Goal: Information Seeking & Learning: Learn about a topic

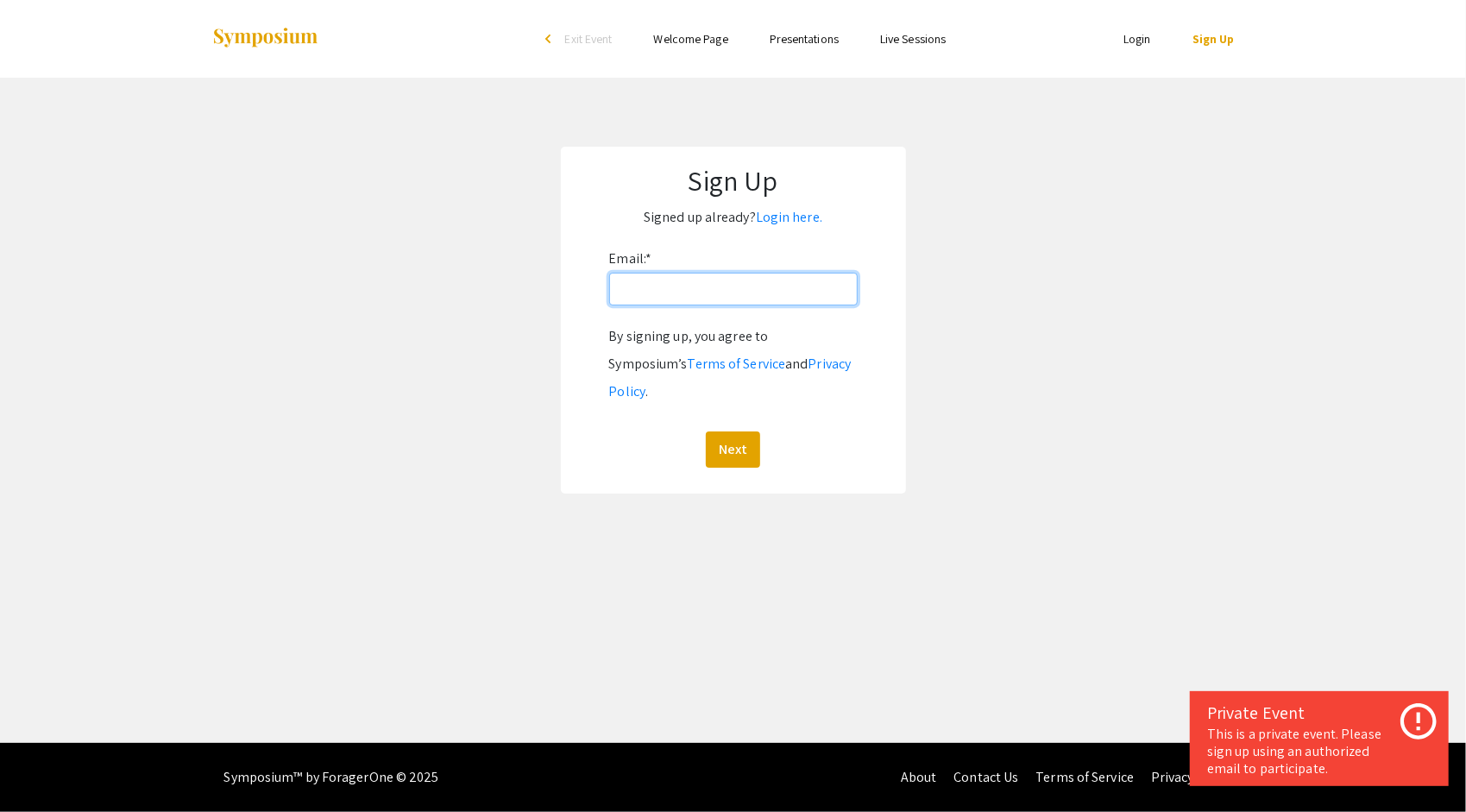
click at [711, 274] on input "Email: *" at bounding box center [733, 289] width 248 height 33
type input "anderc38@oregonstate.edu"
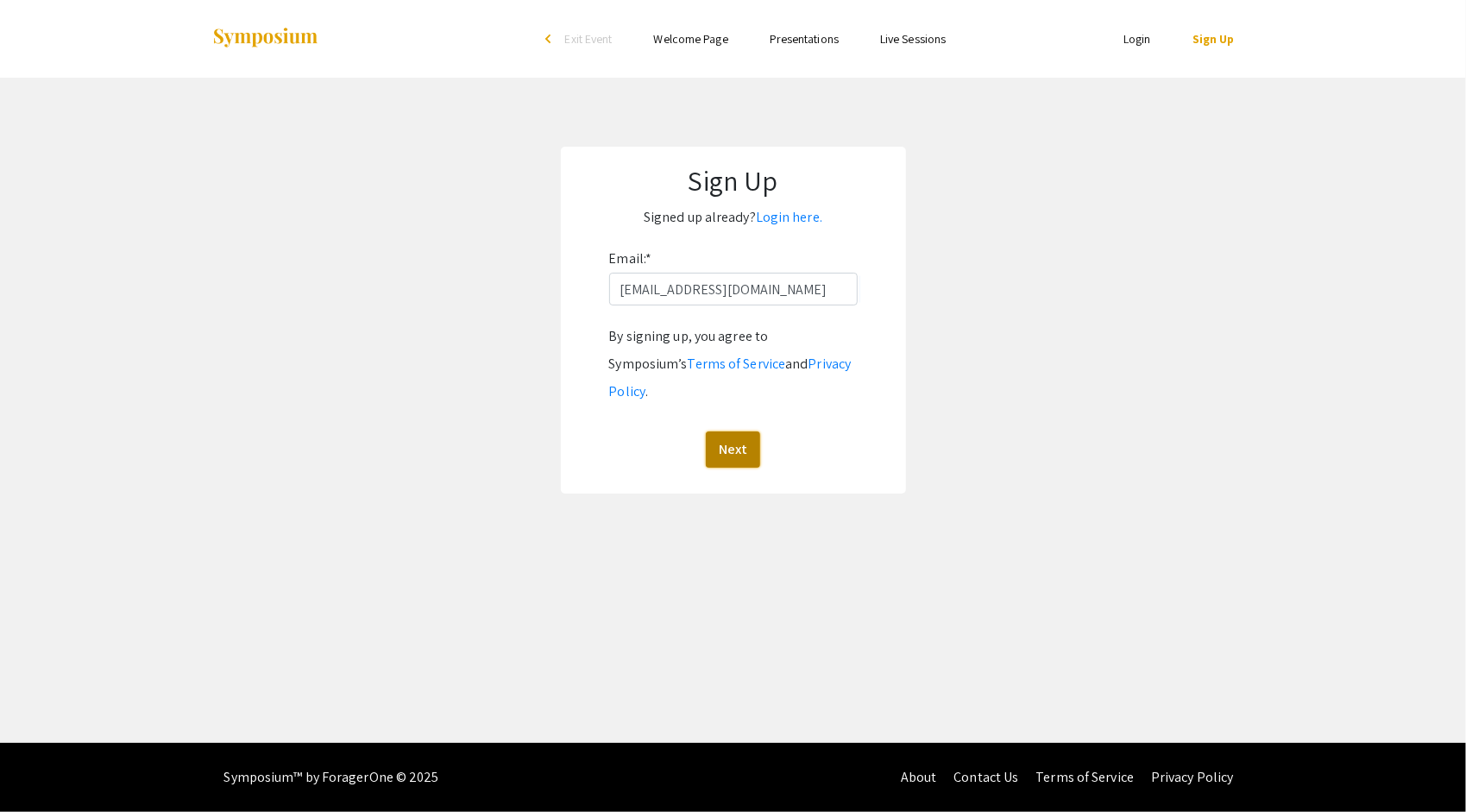
click at [728, 431] on button "Next" at bounding box center [733, 449] width 55 height 36
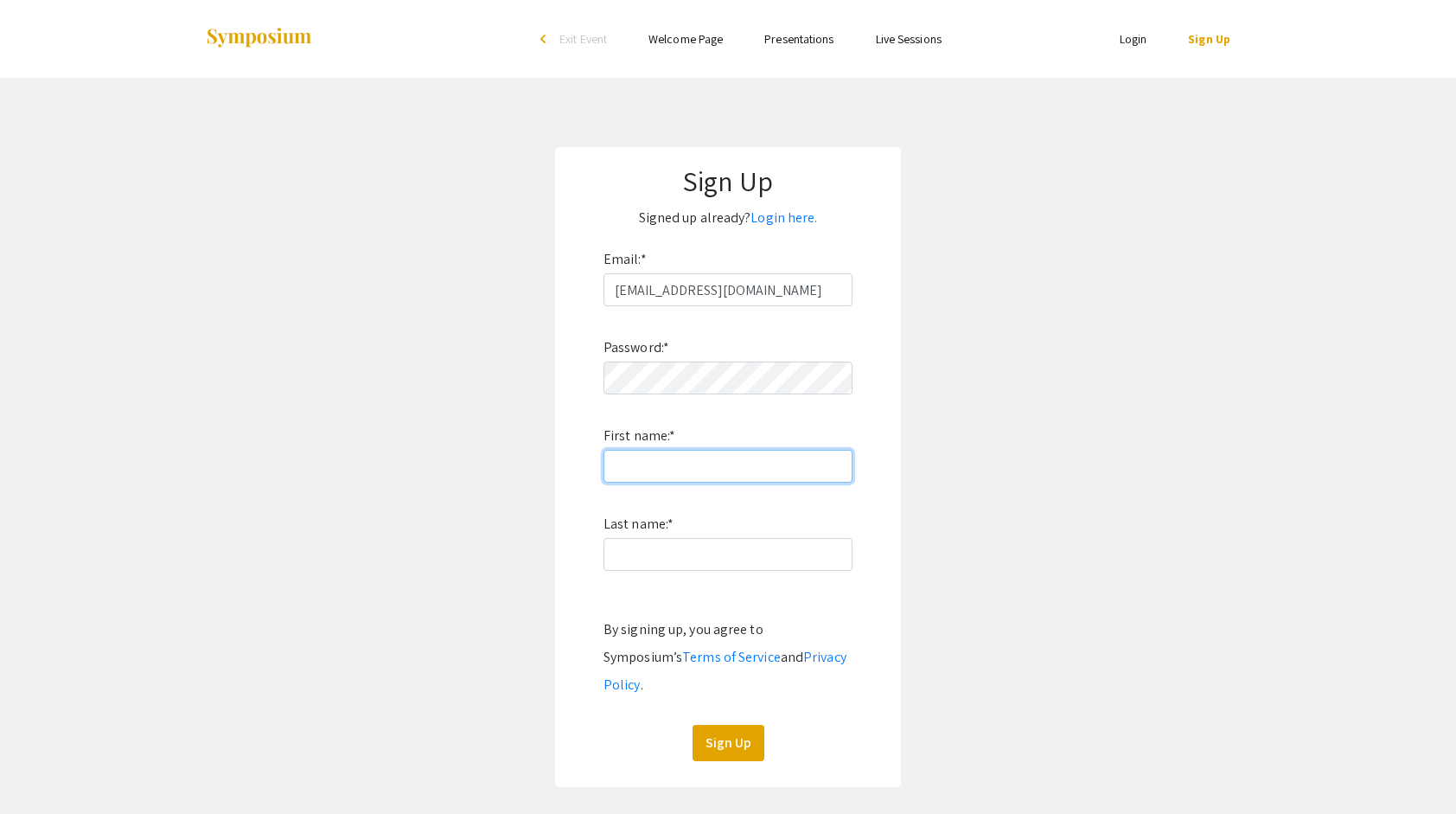
click at [689, 470] on input "First name: *" at bounding box center [727, 465] width 249 height 33
type input "Clark"
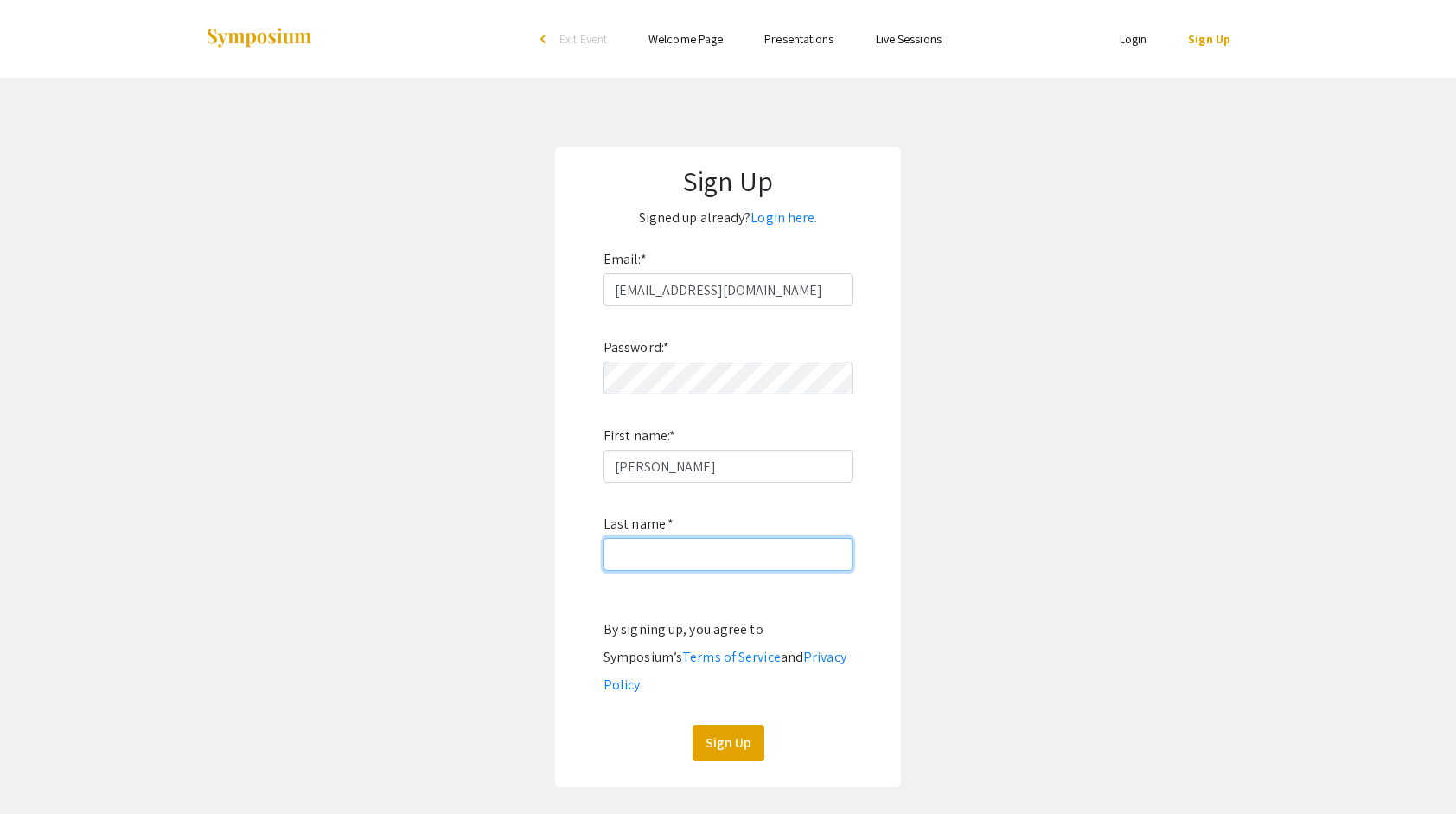
type input "Anderson"
click at [720, 724] on button "Sign Up" at bounding box center [728, 742] width 72 height 36
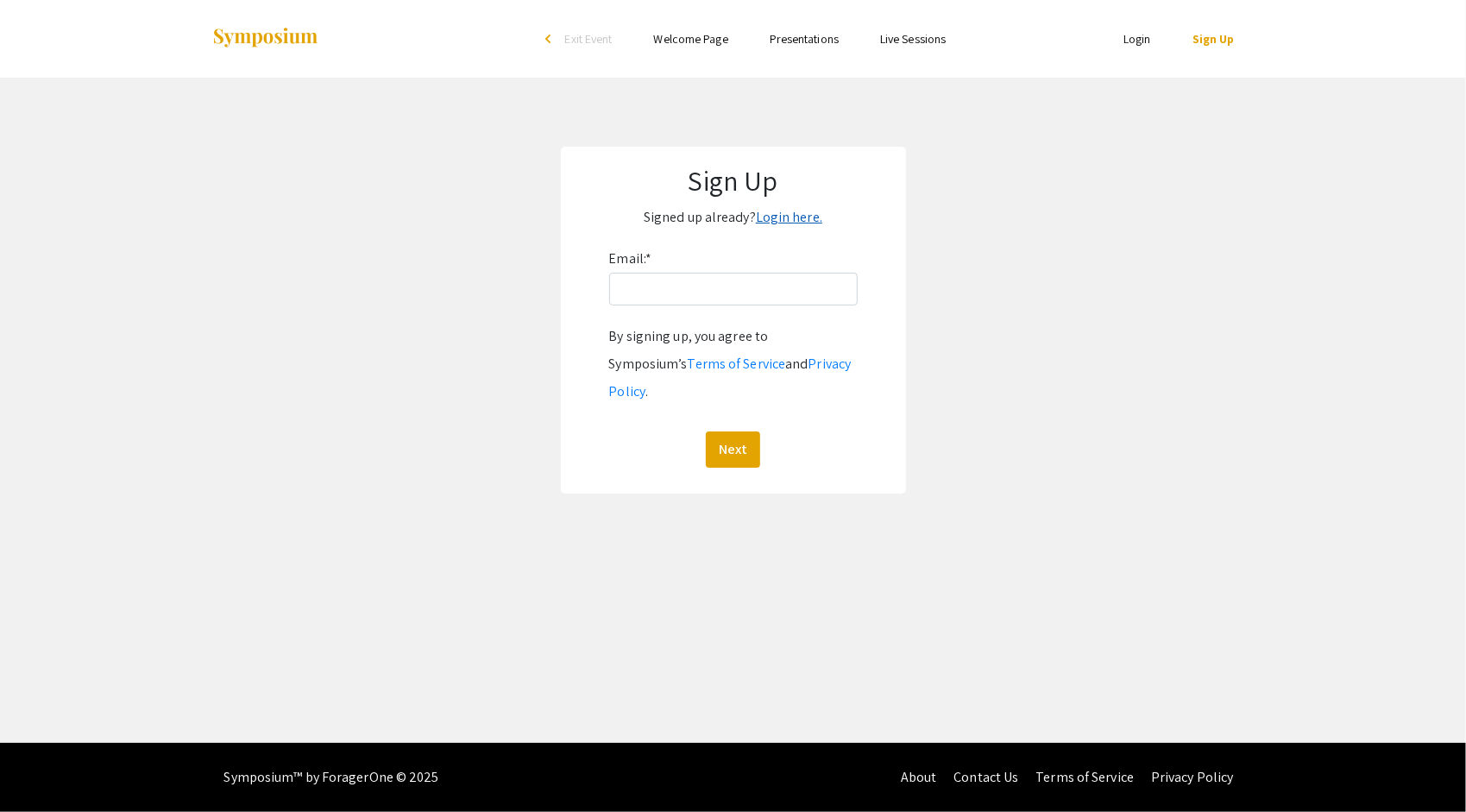
click at [802, 215] on link "Login here." at bounding box center [788, 217] width 67 height 18
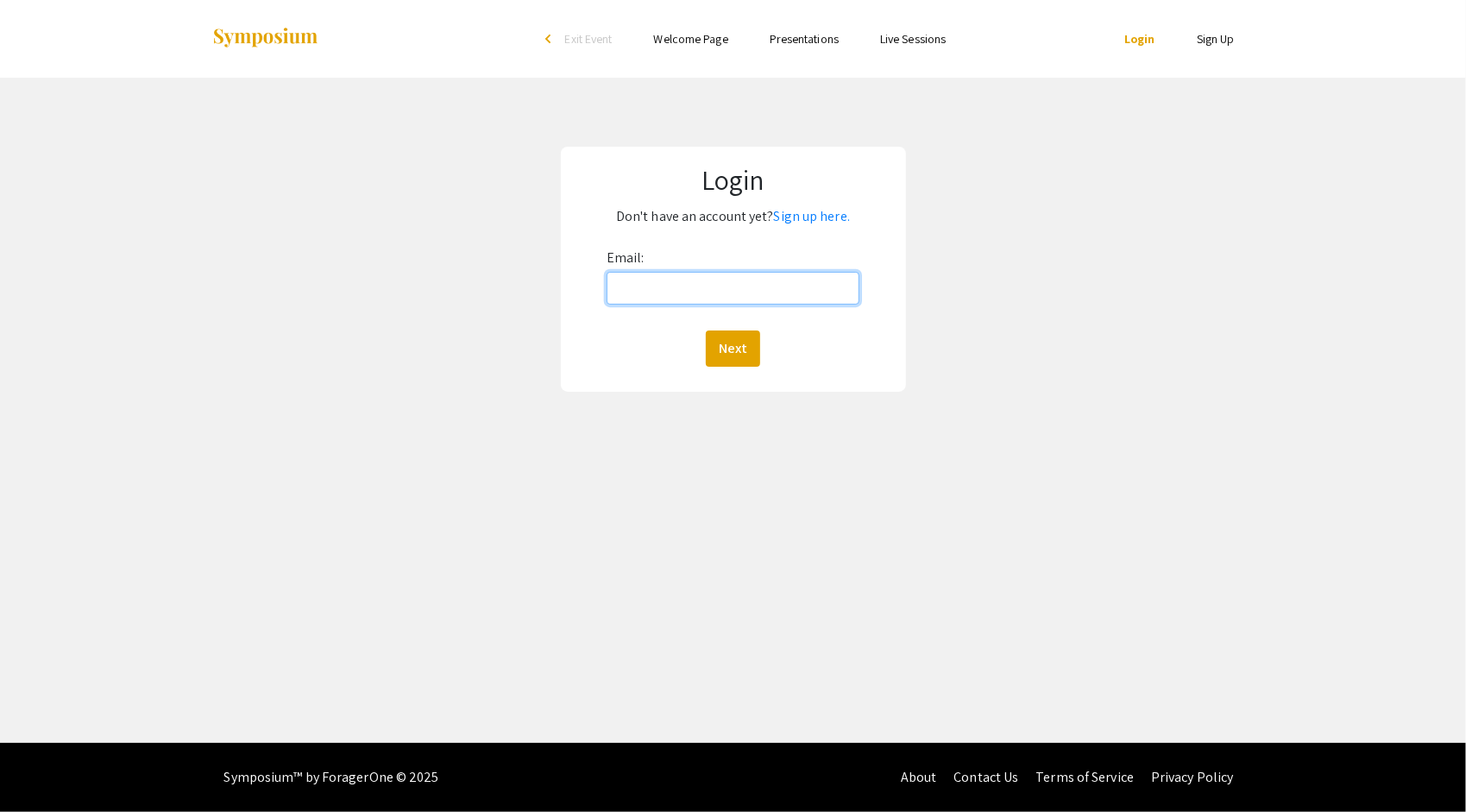
click at [760, 290] on input "Email:" at bounding box center [733, 288] width 253 height 33
type input "anderc38@oregonstate.edu"
click at [740, 337] on button "Next" at bounding box center [733, 349] width 55 height 36
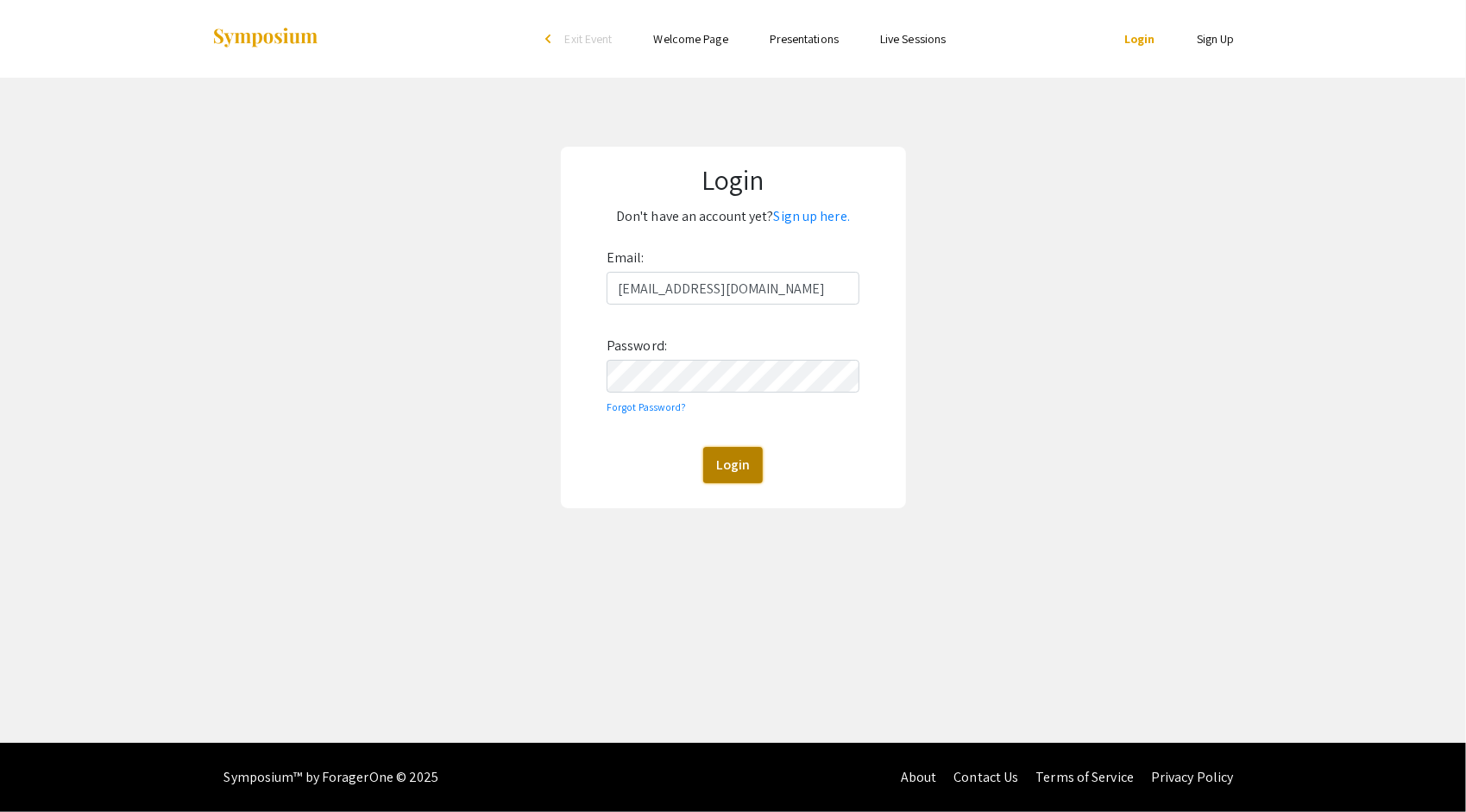
click at [718, 475] on button "Login" at bounding box center [733, 464] width 60 height 36
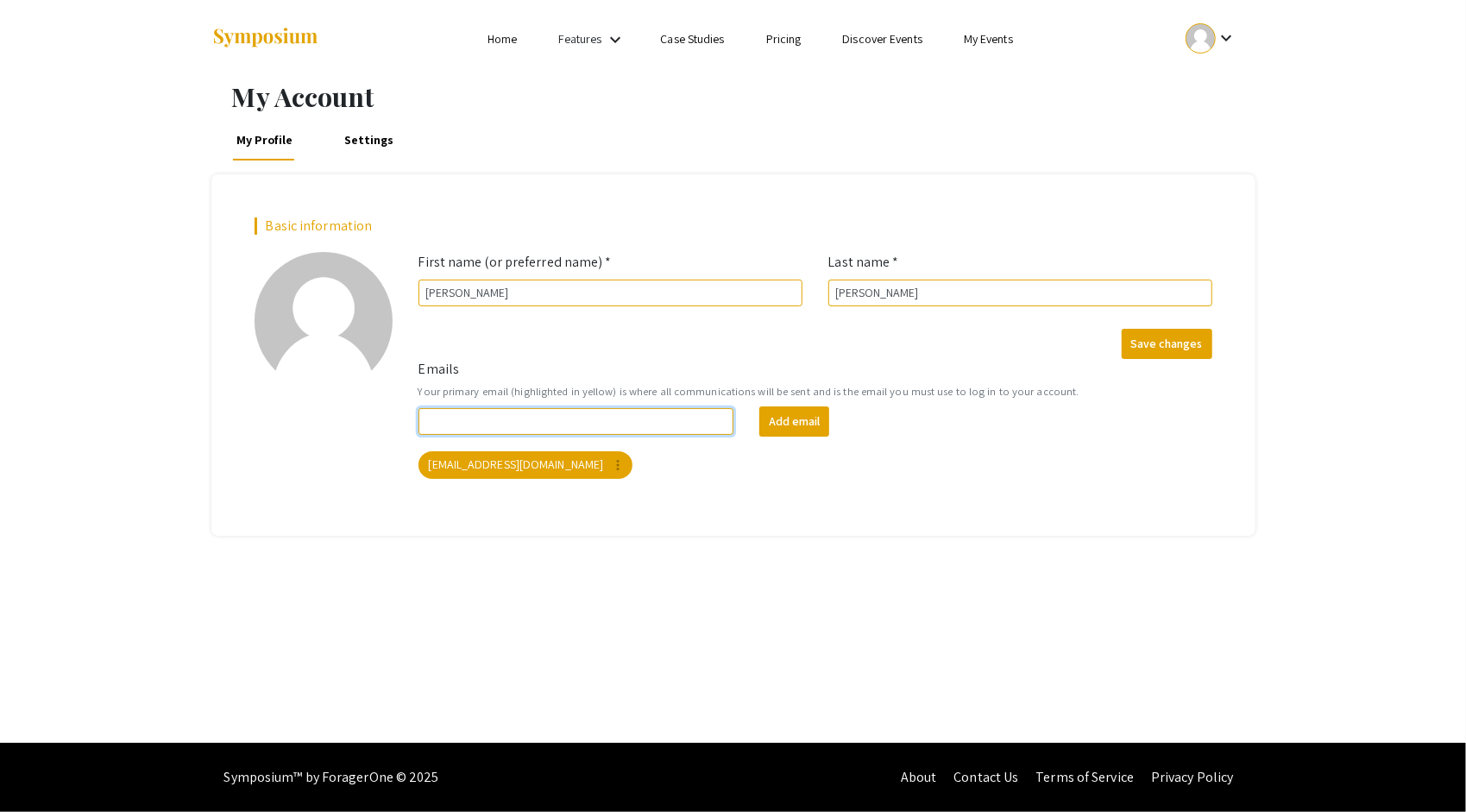
click at [627, 424] on input "Emails" at bounding box center [576, 420] width 316 height 27
type input "anderc38@oregonstate.edu"
click at [523, 465] on mat-chip "anderc38@oregonstate.edu more_vert" at bounding box center [526, 465] width 215 height 28
click at [679, 359] on form "Emails Your primary email (highlighted in yellow) is where all communications w…" at bounding box center [815, 418] width 819 height 120
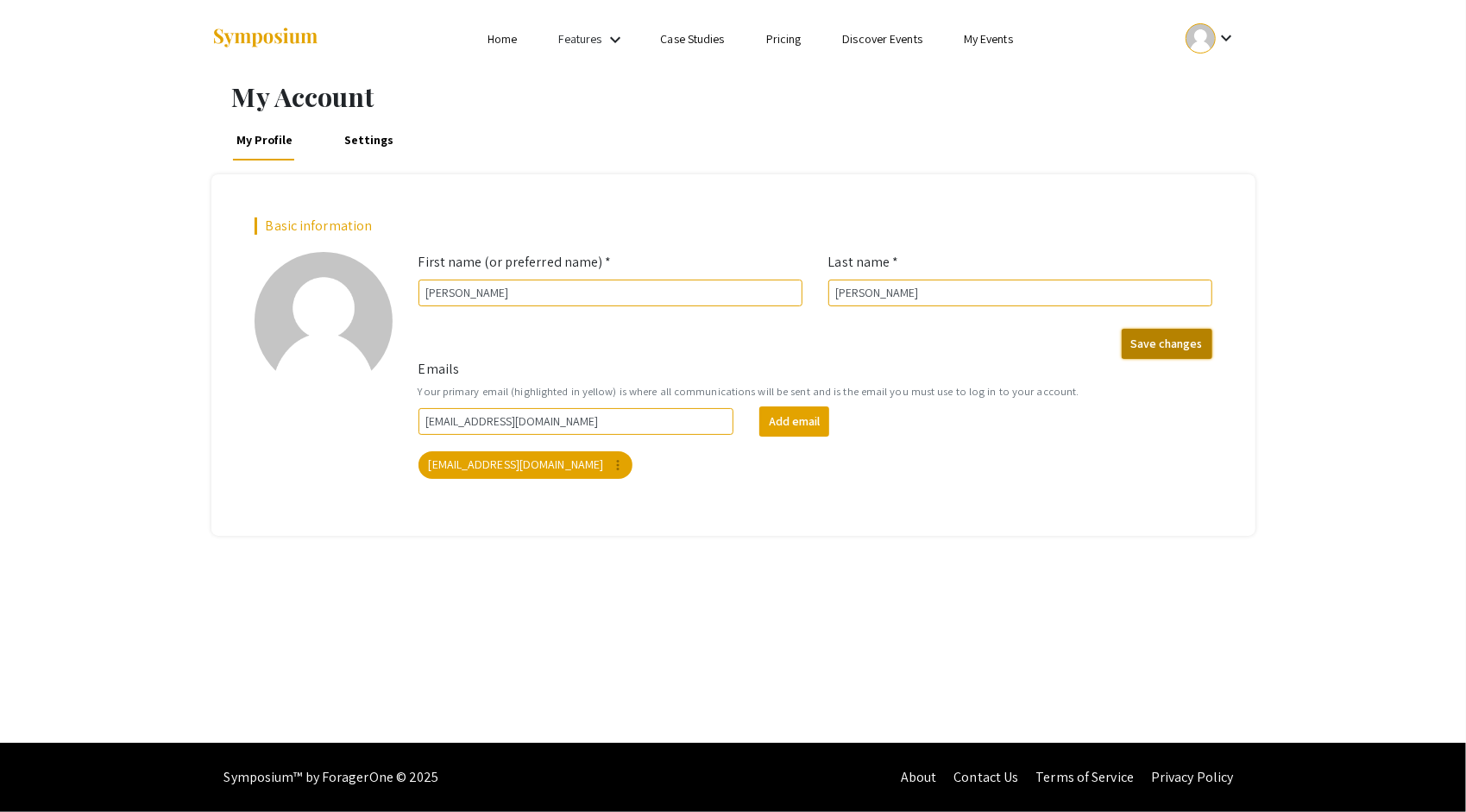
click at [1151, 350] on button "Save changes" at bounding box center [1166, 344] width 91 height 30
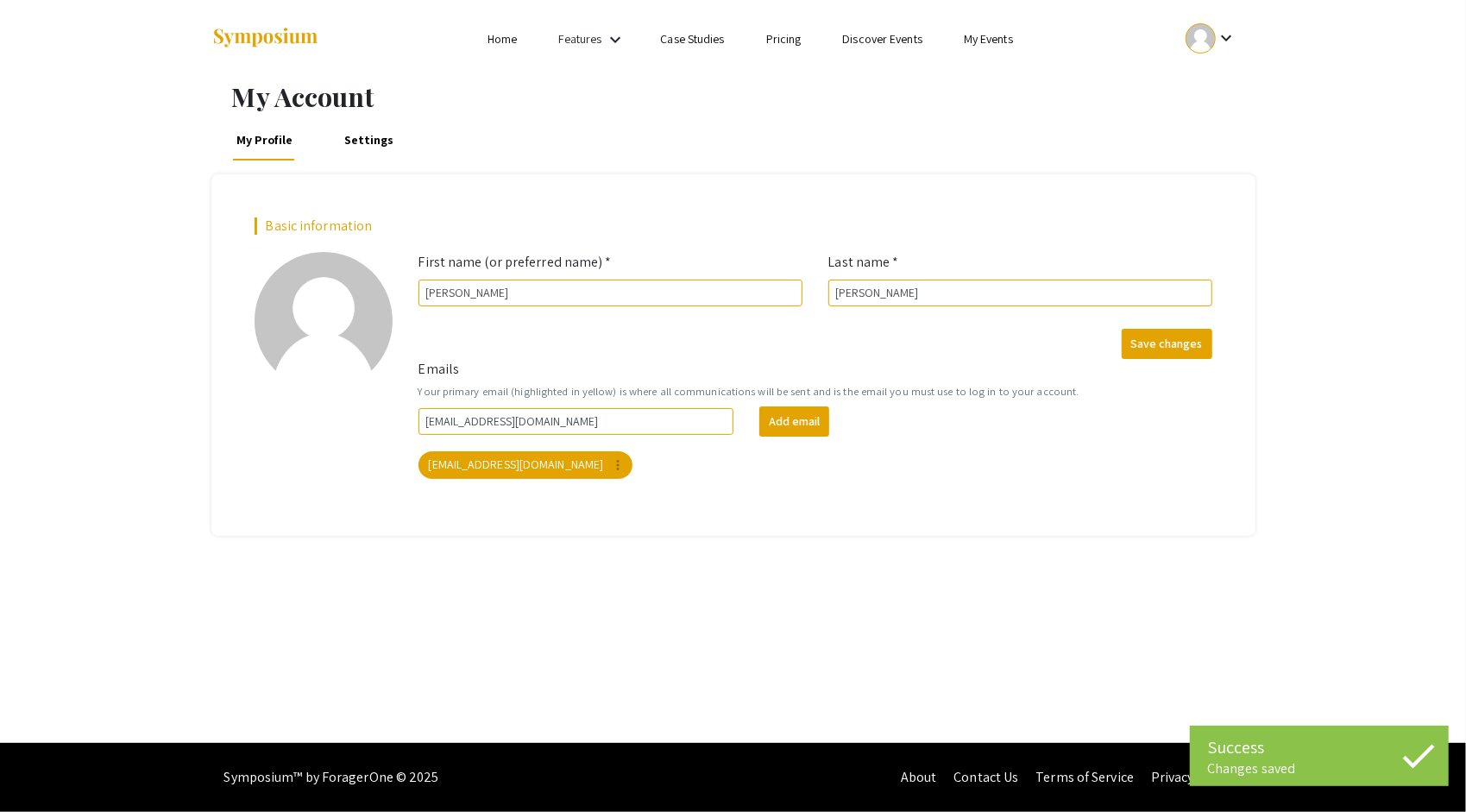
click at [982, 44] on link "My Events" at bounding box center [988, 39] width 49 height 16
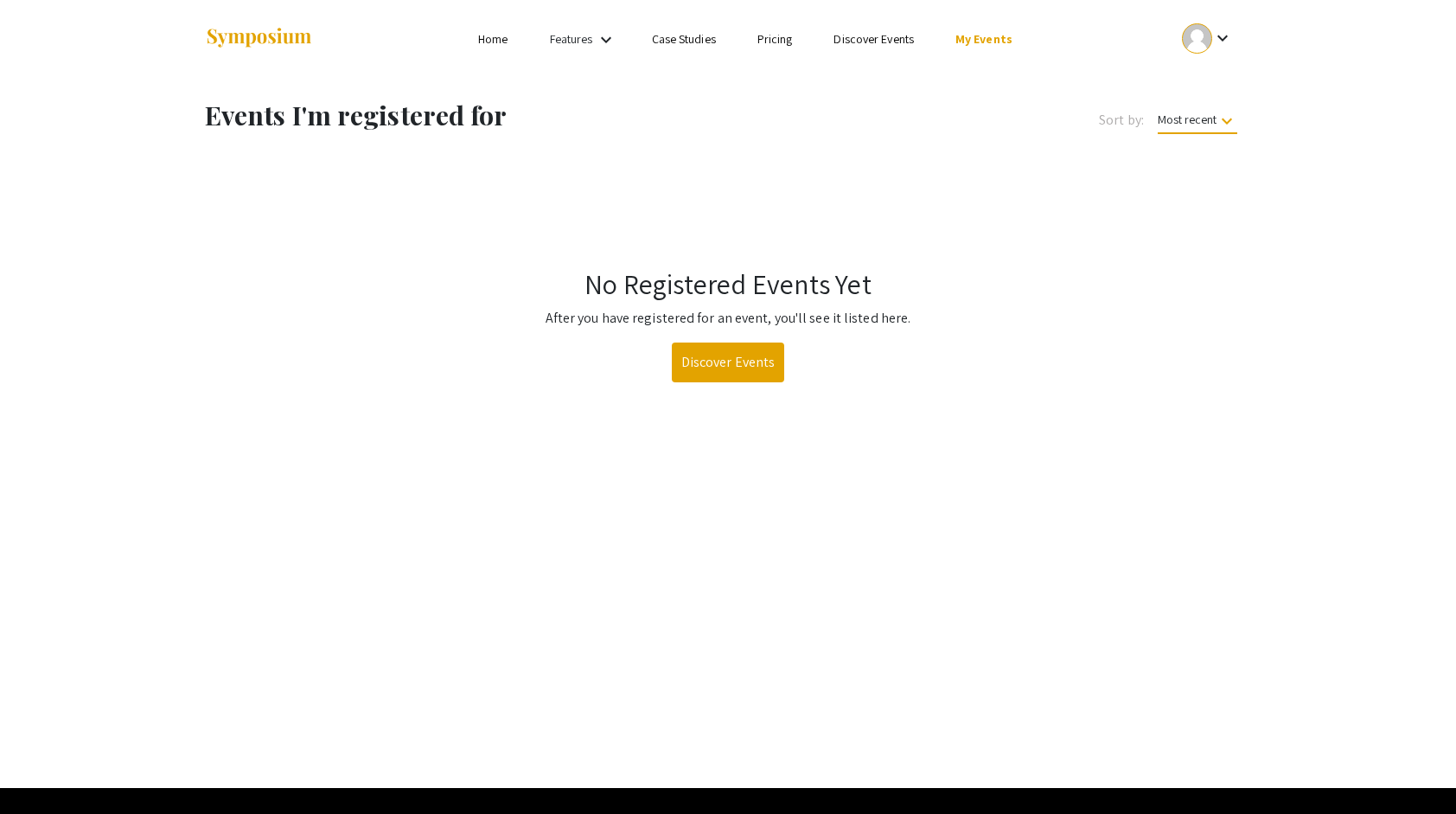
click at [895, 44] on link "Discover Events" at bounding box center [874, 39] width 81 height 16
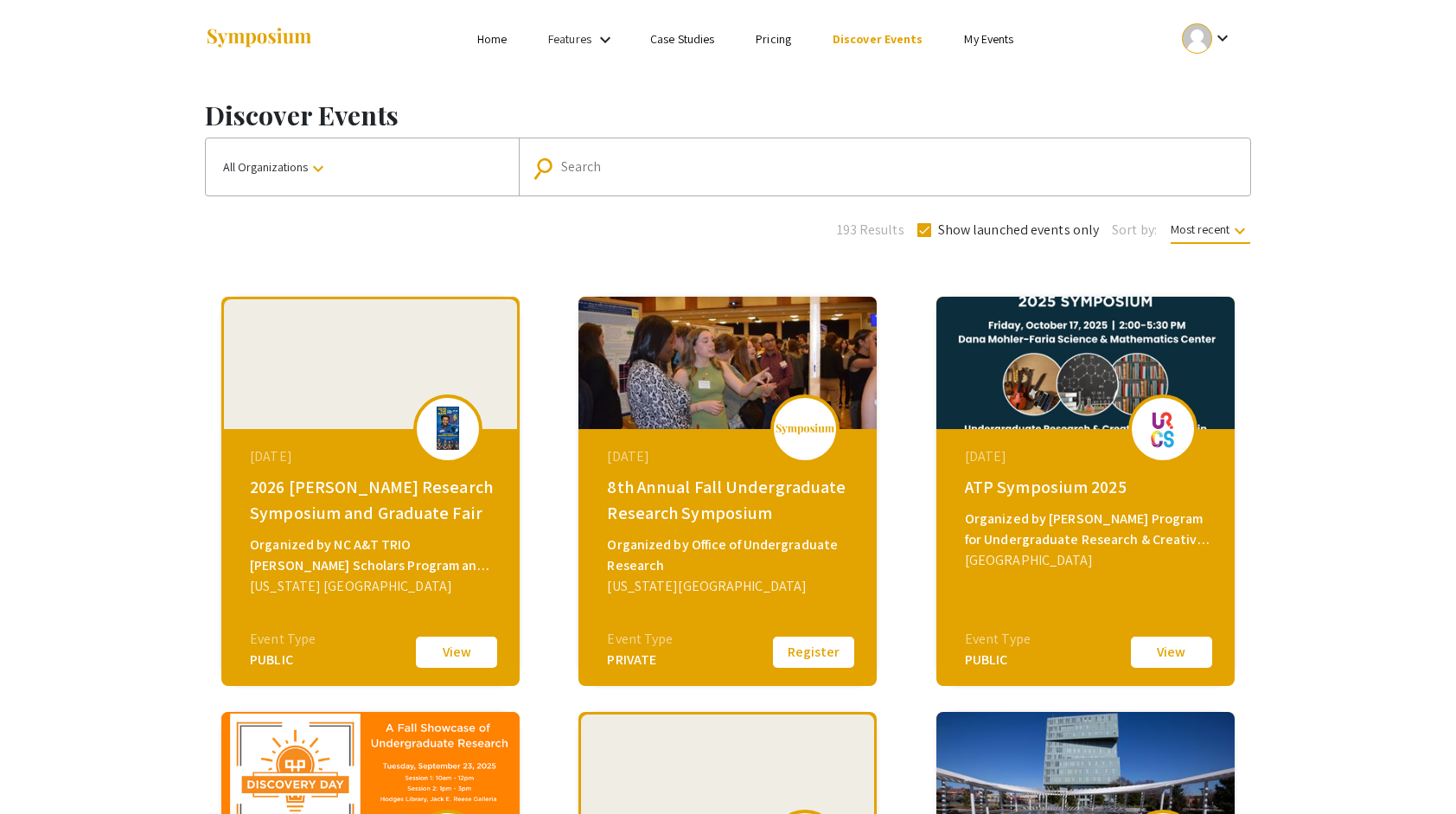
click at [678, 42] on link "Case Studies" at bounding box center [682, 39] width 64 height 16
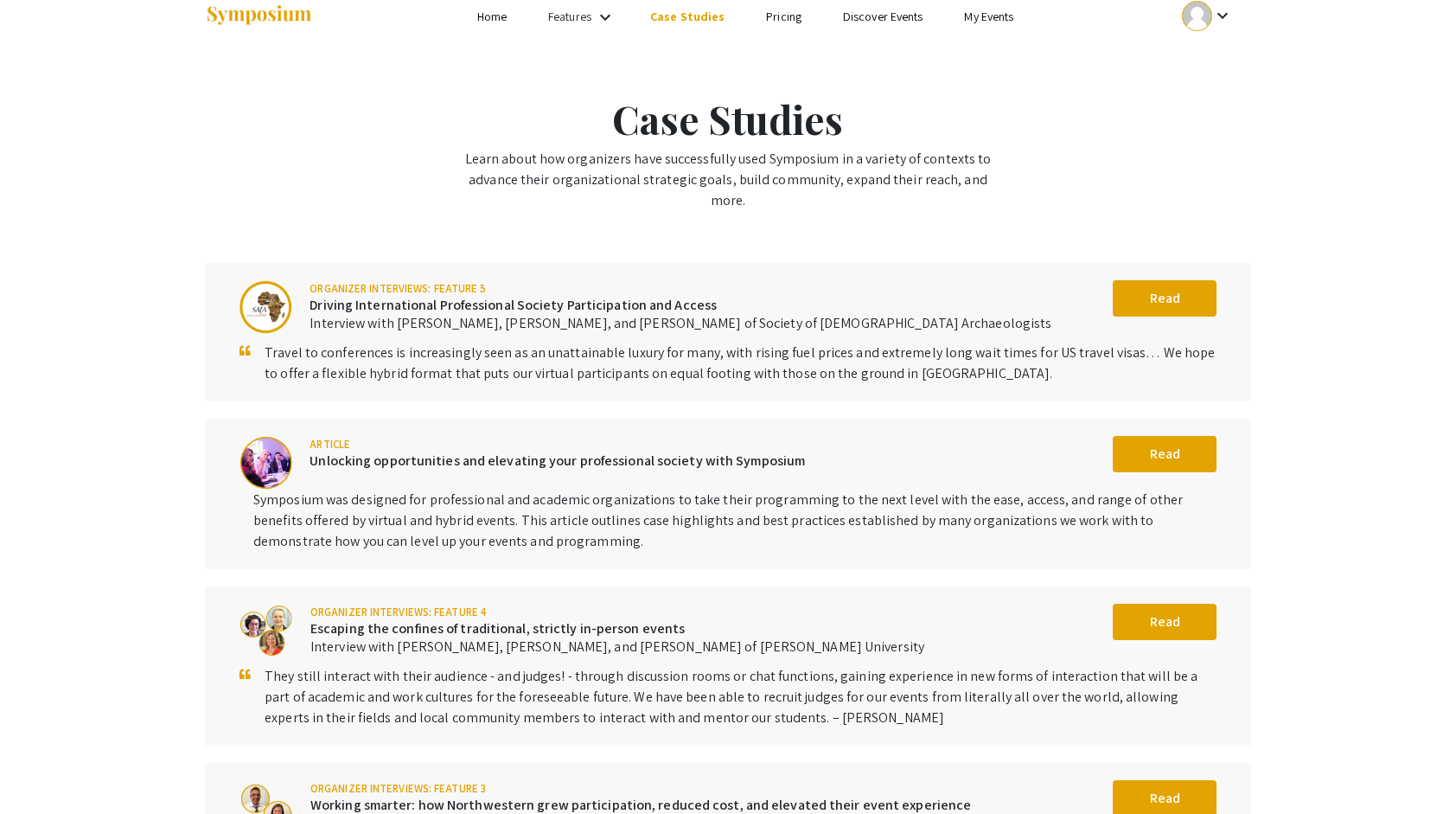
scroll to position [94, 0]
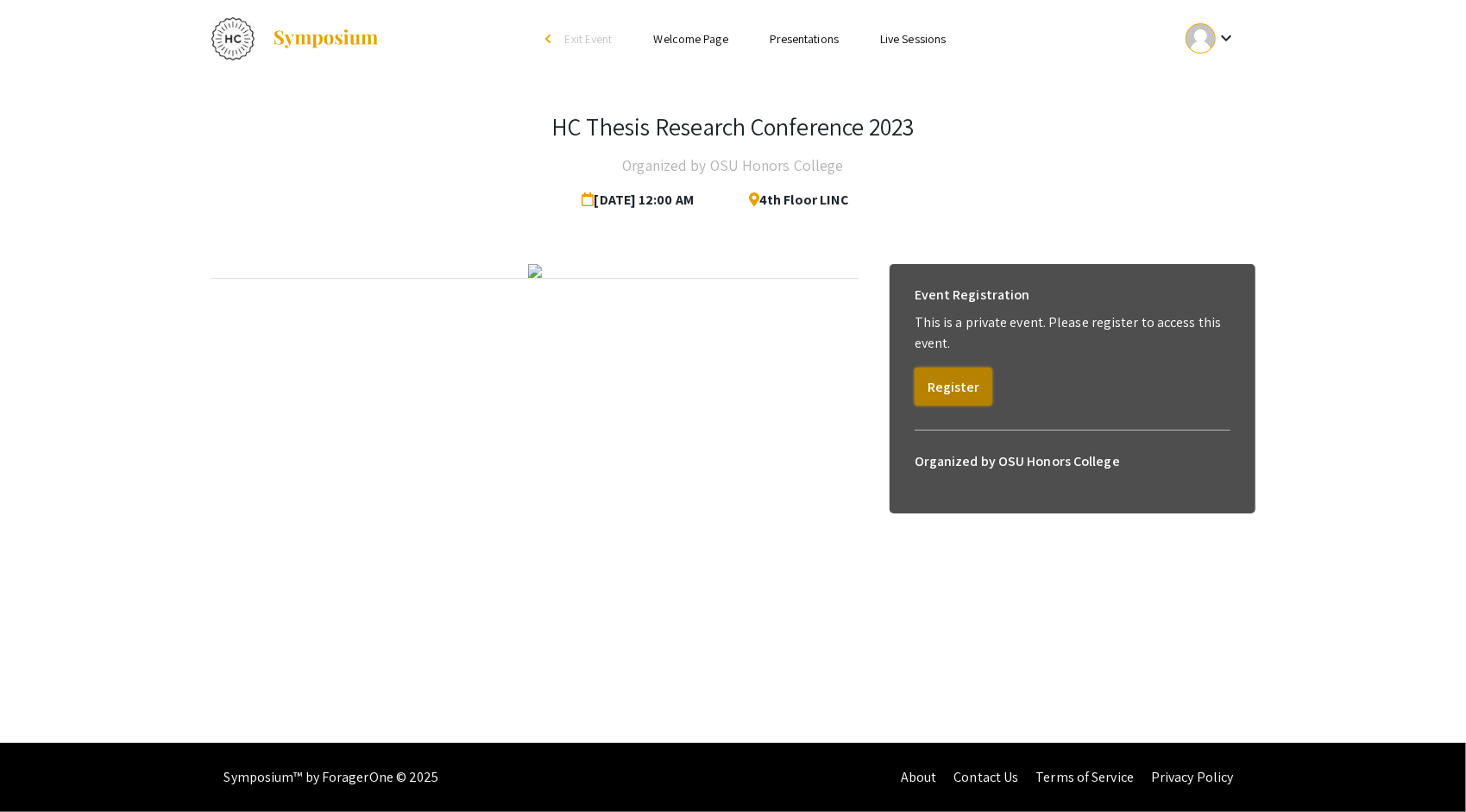
click at [947, 377] on button "Register" at bounding box center [954, 387] width 78 height 38
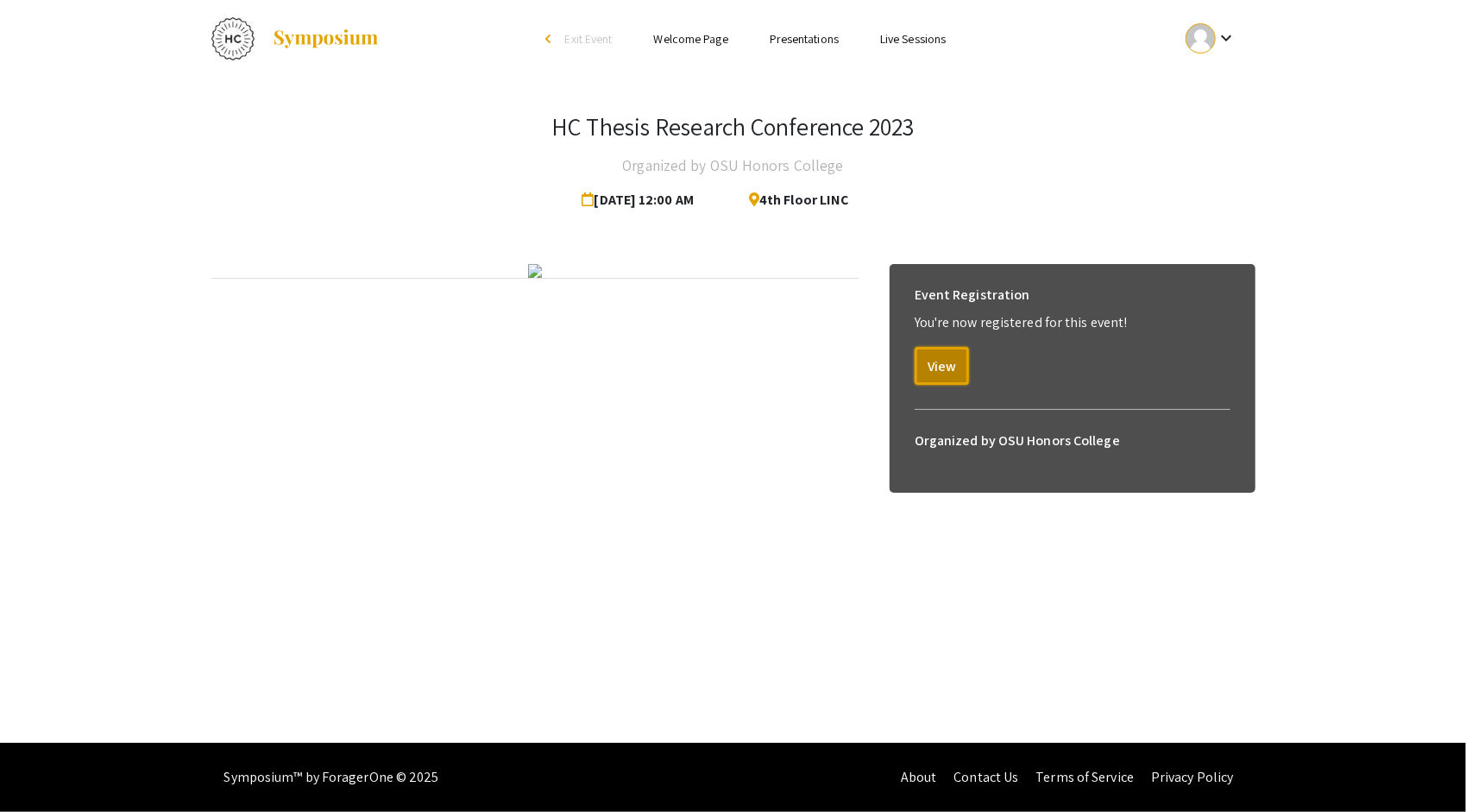
click at [947, 377] on button "View" at bounding box center [942, 366] width 55 height 38
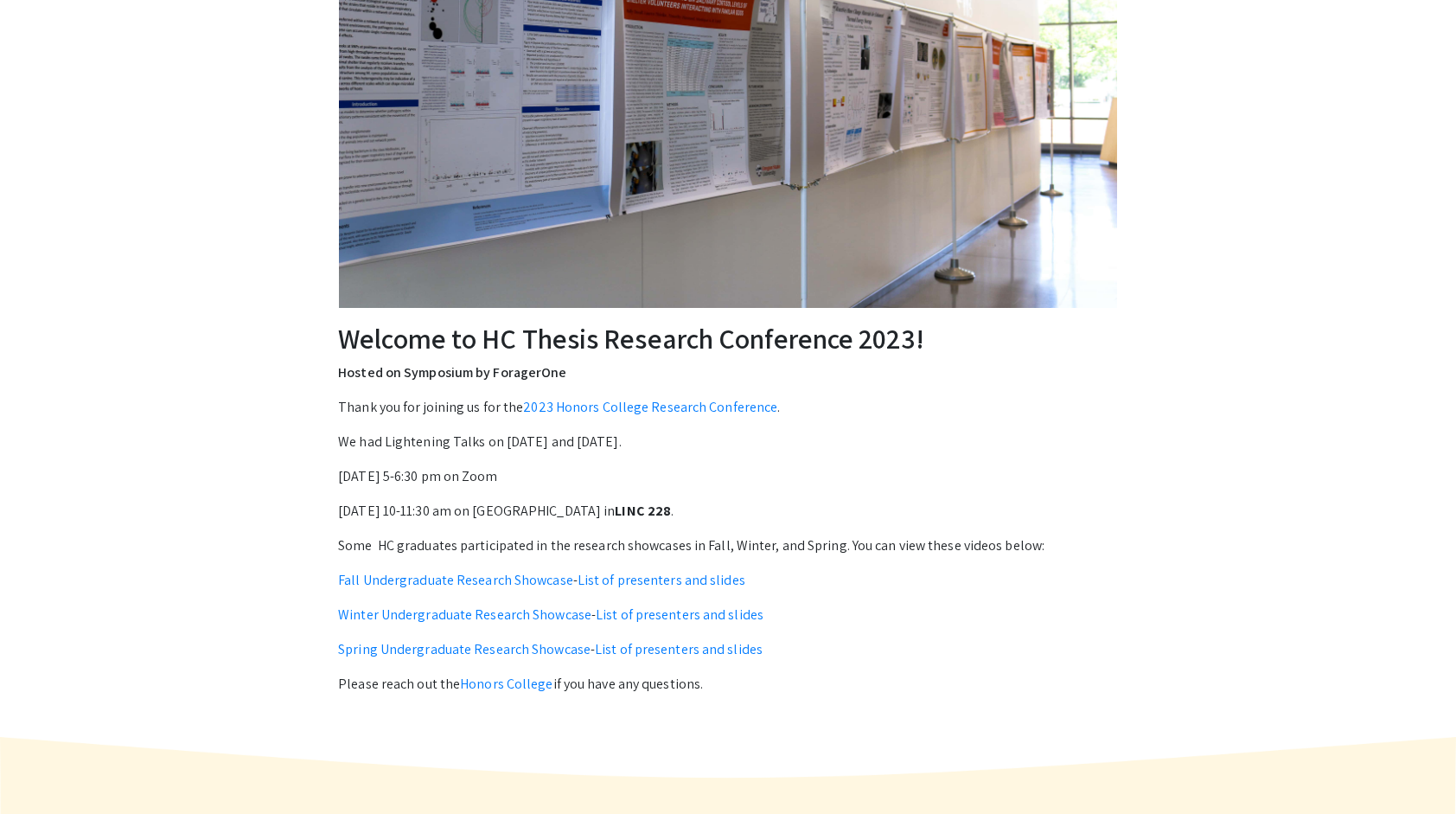
scroll to position [298, 0]
click at [544, 583] on link "Fall Undergraduate Research Showcase" at bounding box center [455, 579] width 235 height 18
click at [636, 576] on link "List of presenters and slides" at bounding box center [661, 579] width 168 height 18
click at [599, 583] on link "List of presenters and slides" at bounding box center [661, 579] width 168 height 18
drag, startPoint x: 479, startPoint y: 384, endPoint x: 232, endPoint y: 403, distance: 247.7
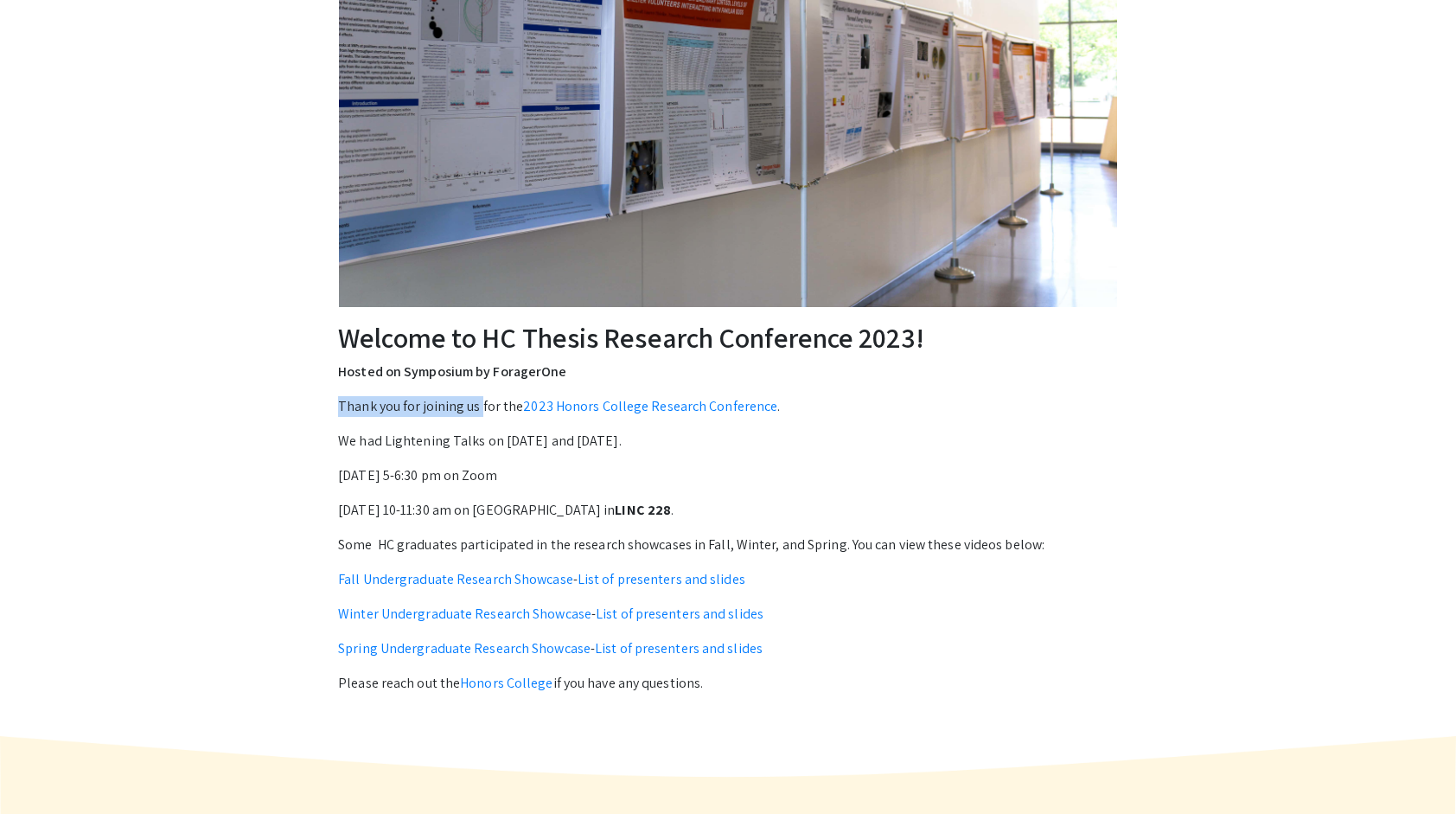
click at [232, 403] on div "Welcome to HC Thesis Research Conference 2023! Hosted on Symposium by [PERSON_N…" at bounding box center [727, 258] width 1097 height 956
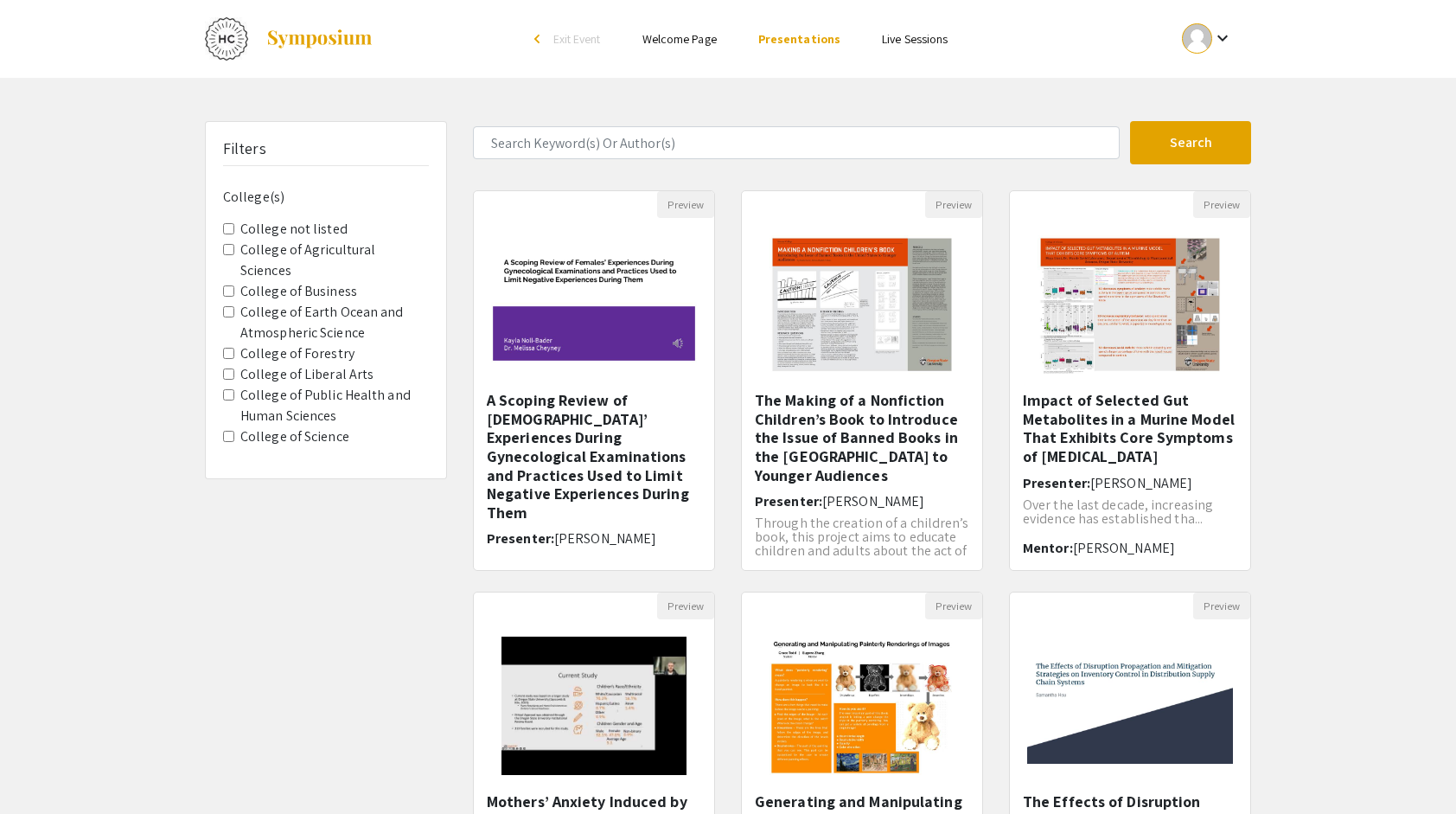
click at [230, 430] on Science "College of Science" at bounding box center [228, 435] width 11 height 11
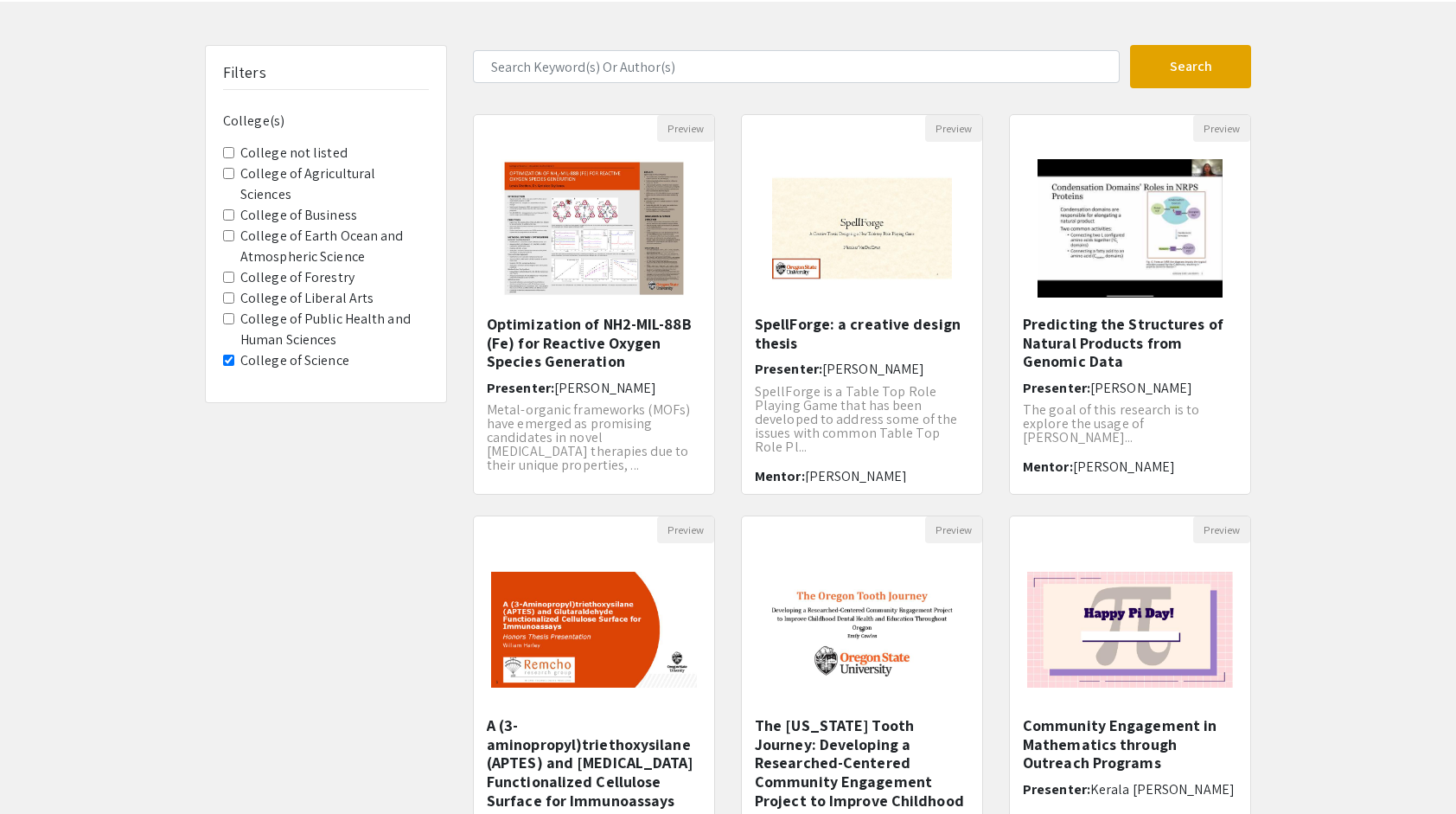
scroll to position [73, 0]
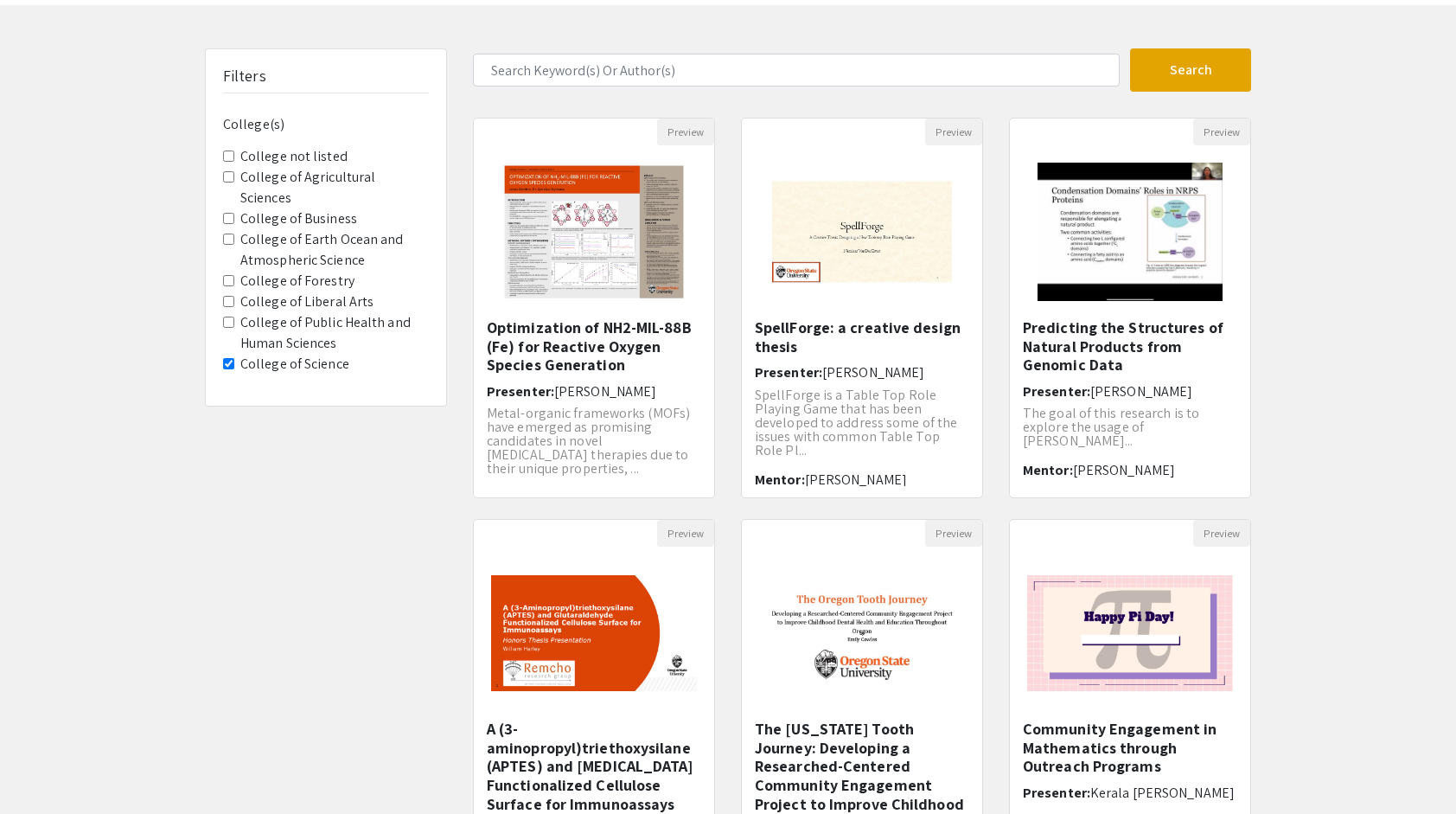
click at [227, 292] on span "College of Liberal Arts" at bounding box center [326, 302] width 206 height 21
click at [230, 296] on Arts "College of Liberal Arts" at bounding box center [228, 301] width 11 height 11
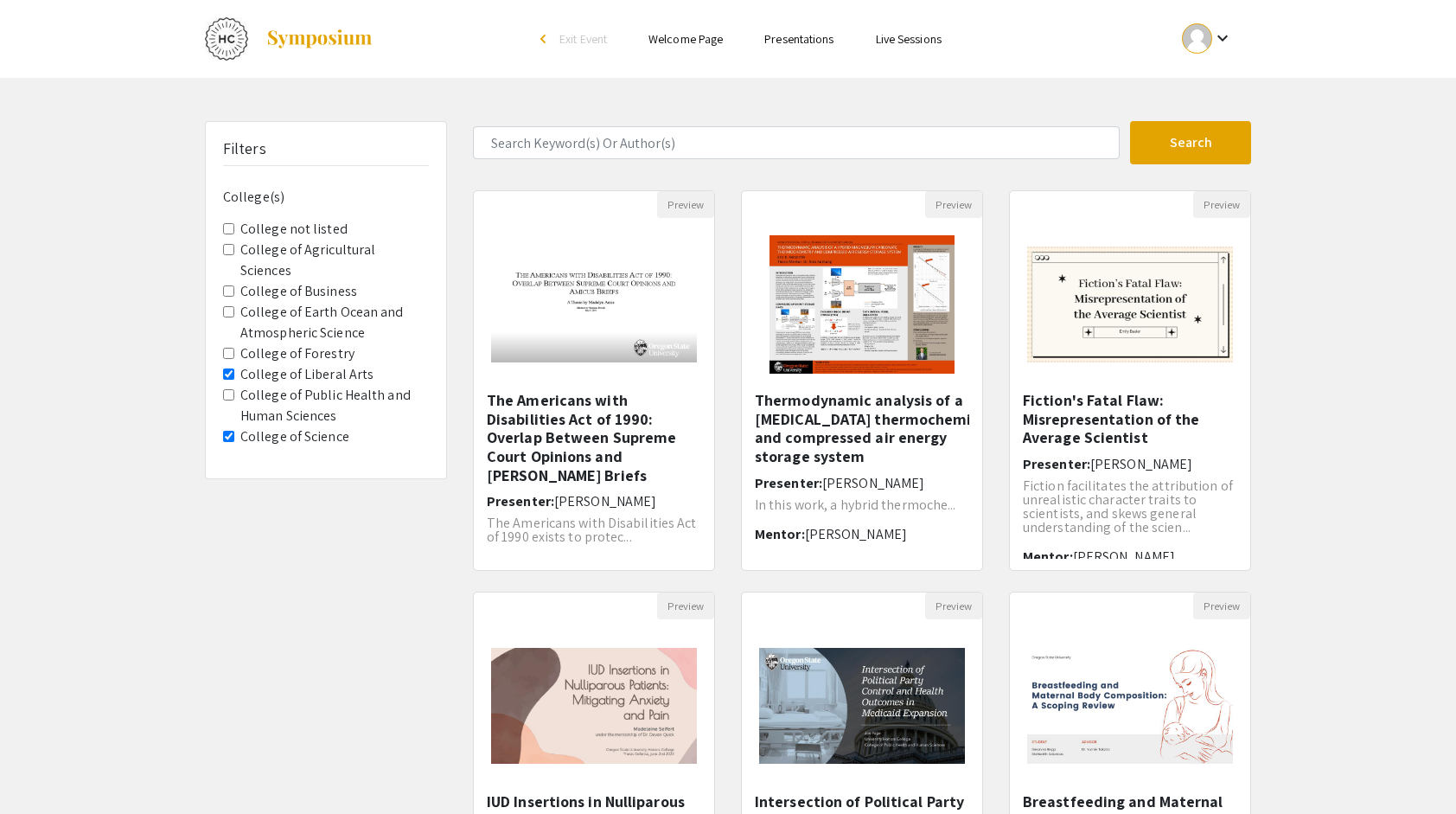
click at [227, 430] on Science "College of Science" at bounding box center [228, 435] width 11 height 11
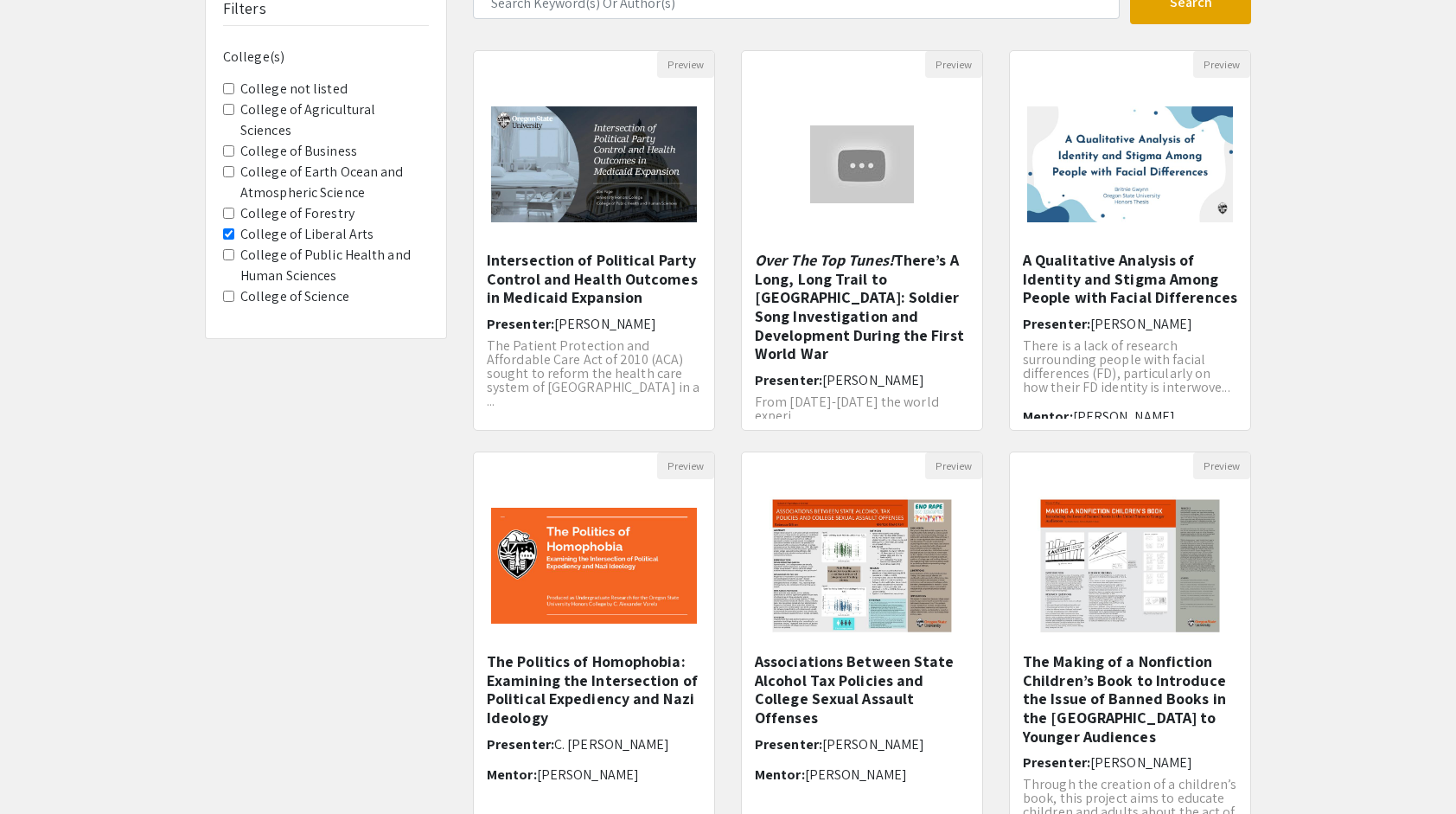
scroll to position [141, 0]
click at [306, 607] on div "Filters College(s) College not listed College of Agricultural Sciences College …" at bounding box center [326, 436] width 268 height 913
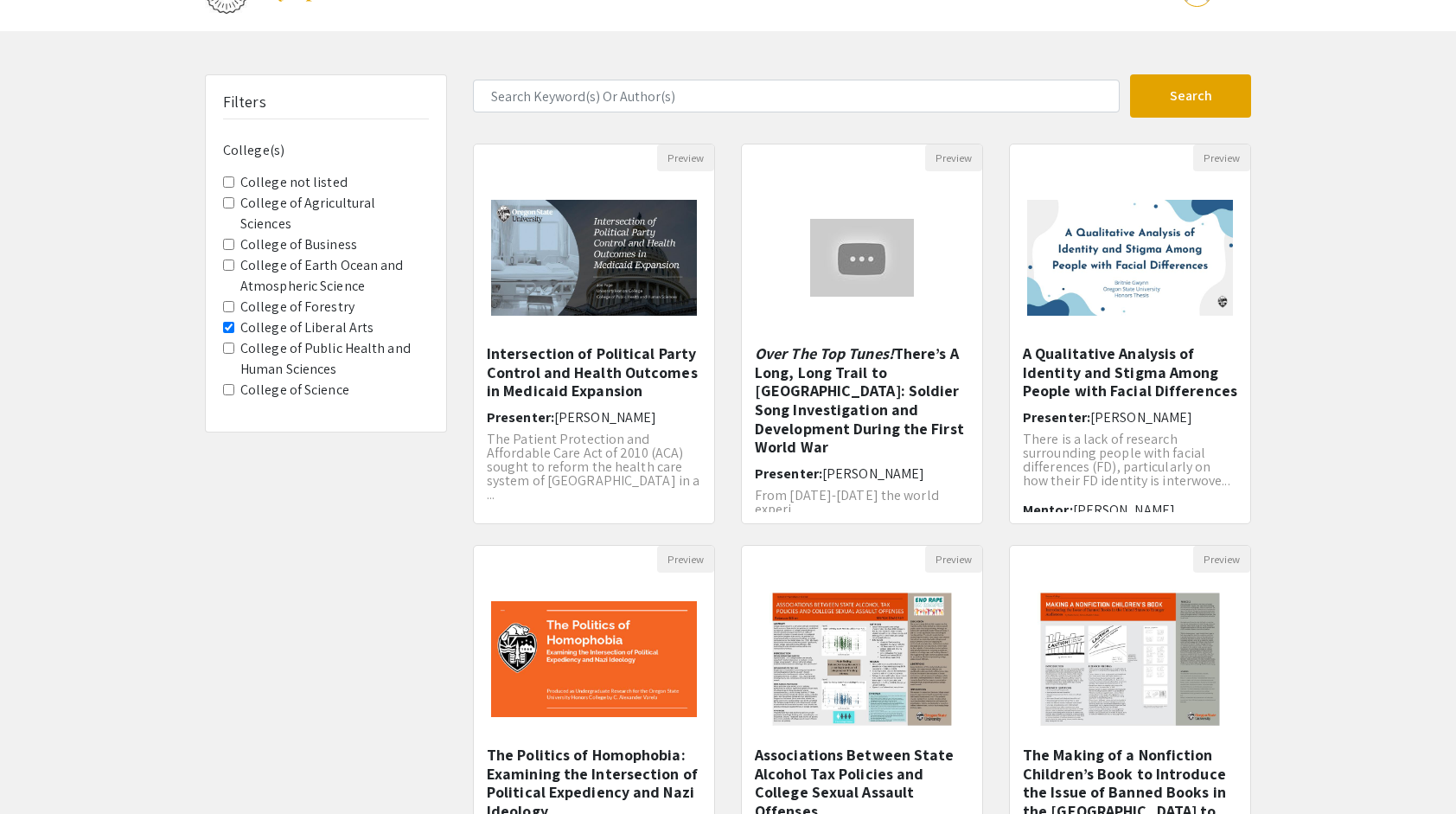
scroll to position [0, 0]
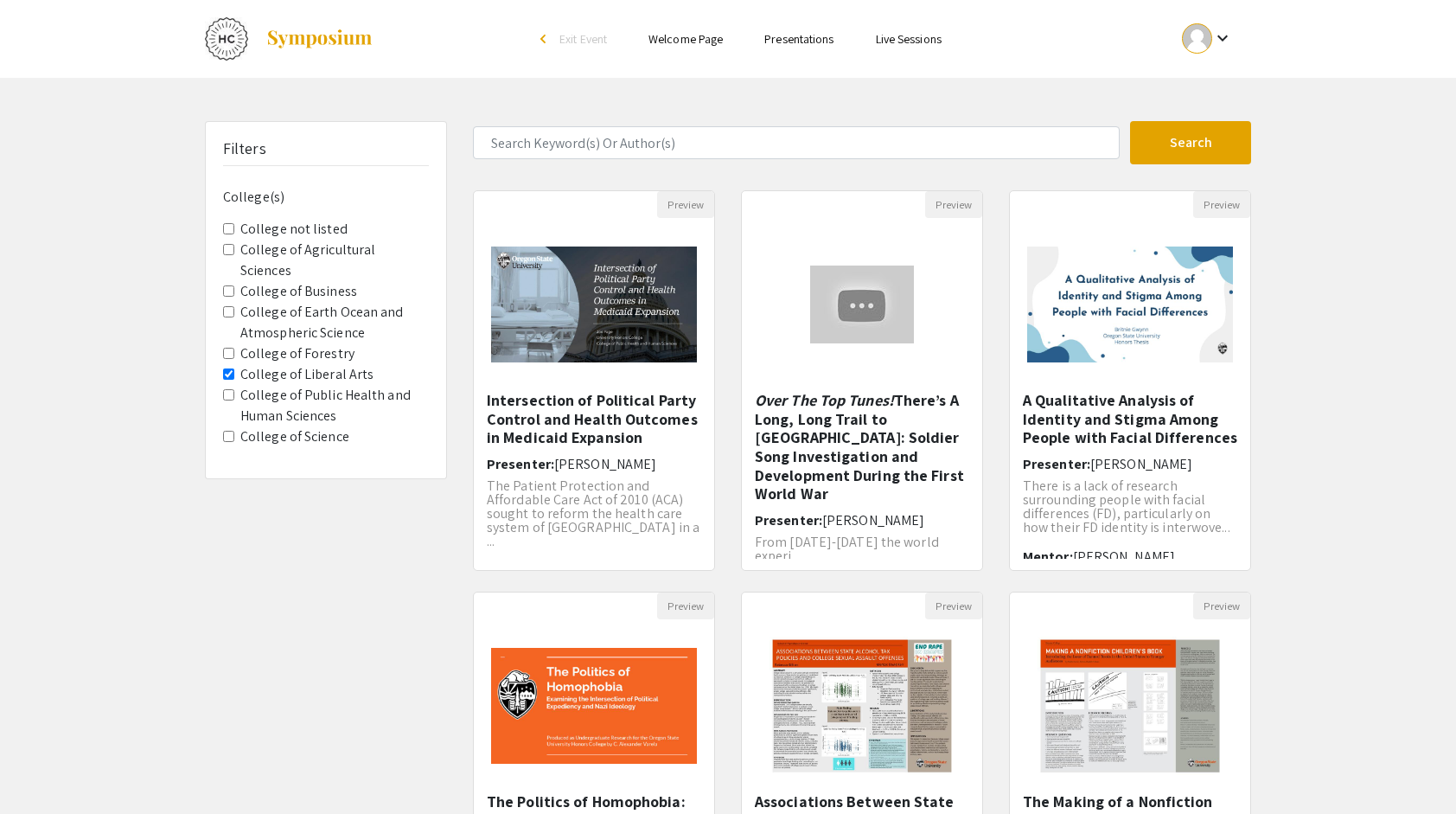
click at [228, 369] on Arts "College of Liberal Arts" at bounding box center [228, 374] width 11 height 11
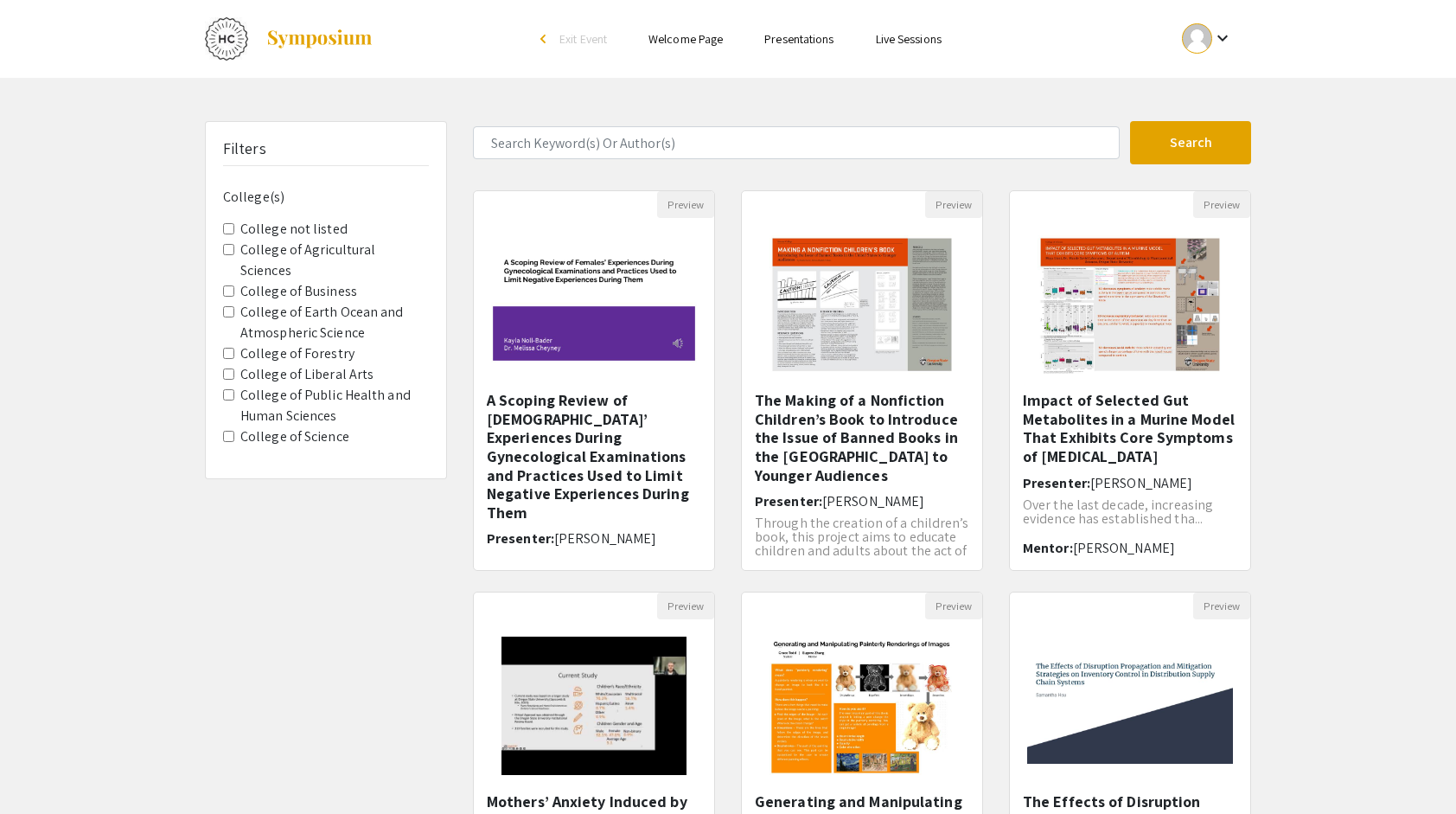
click at [229, 430] on Science "College of Science" at bounding box center [228, 435] width 11 height 11
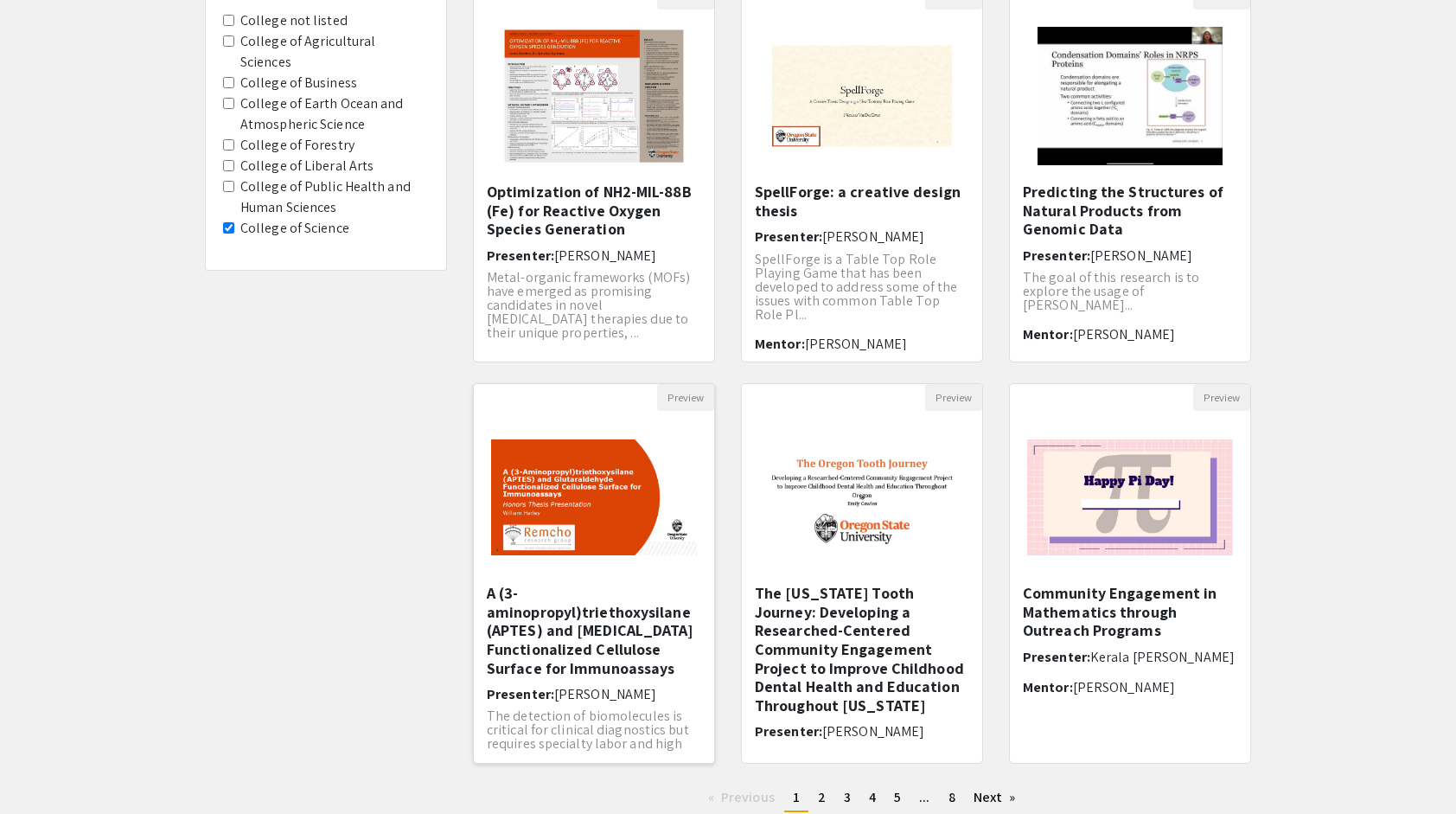
scroll to position [207, 0]
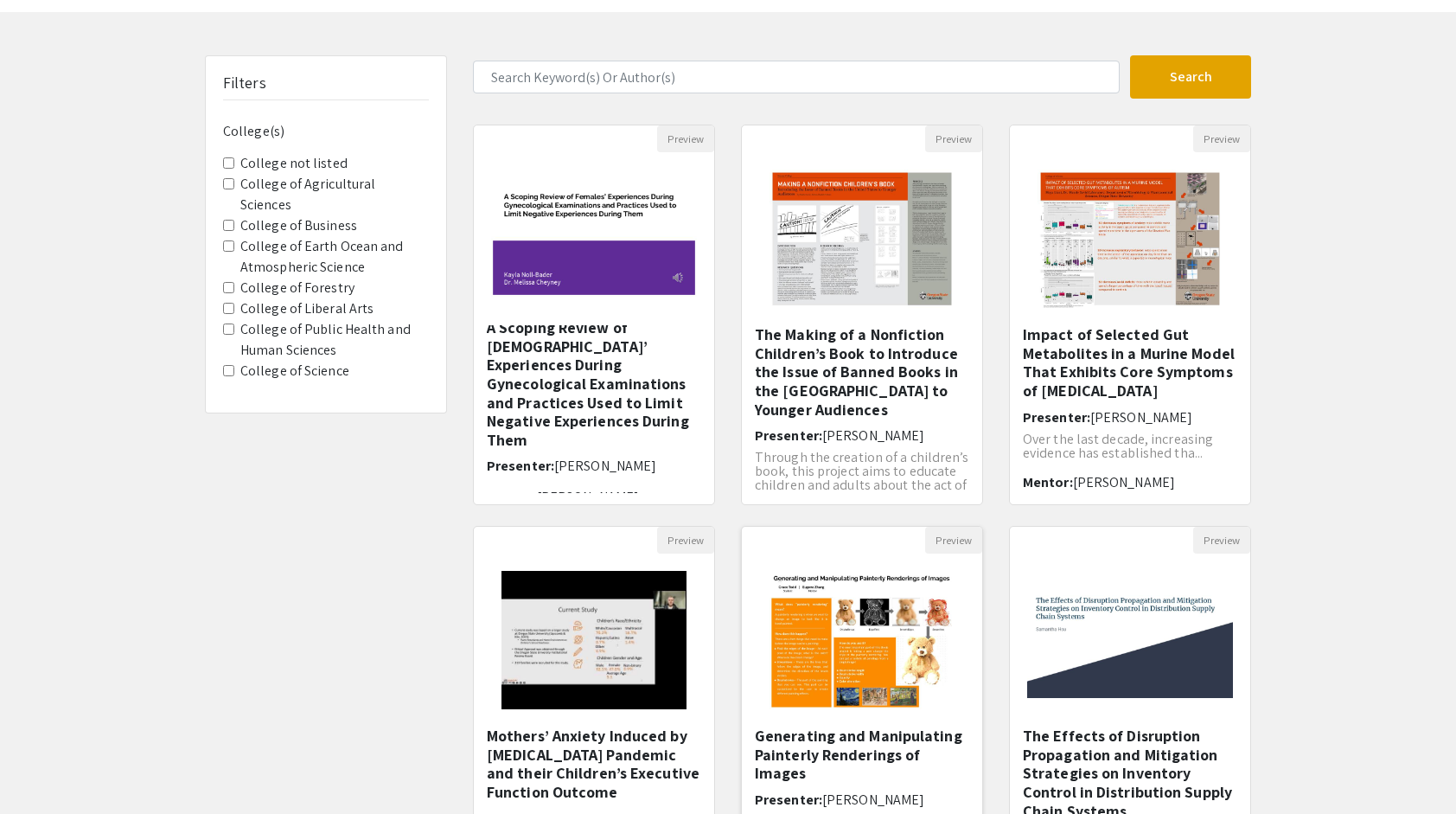
scroll to position [65, 0]
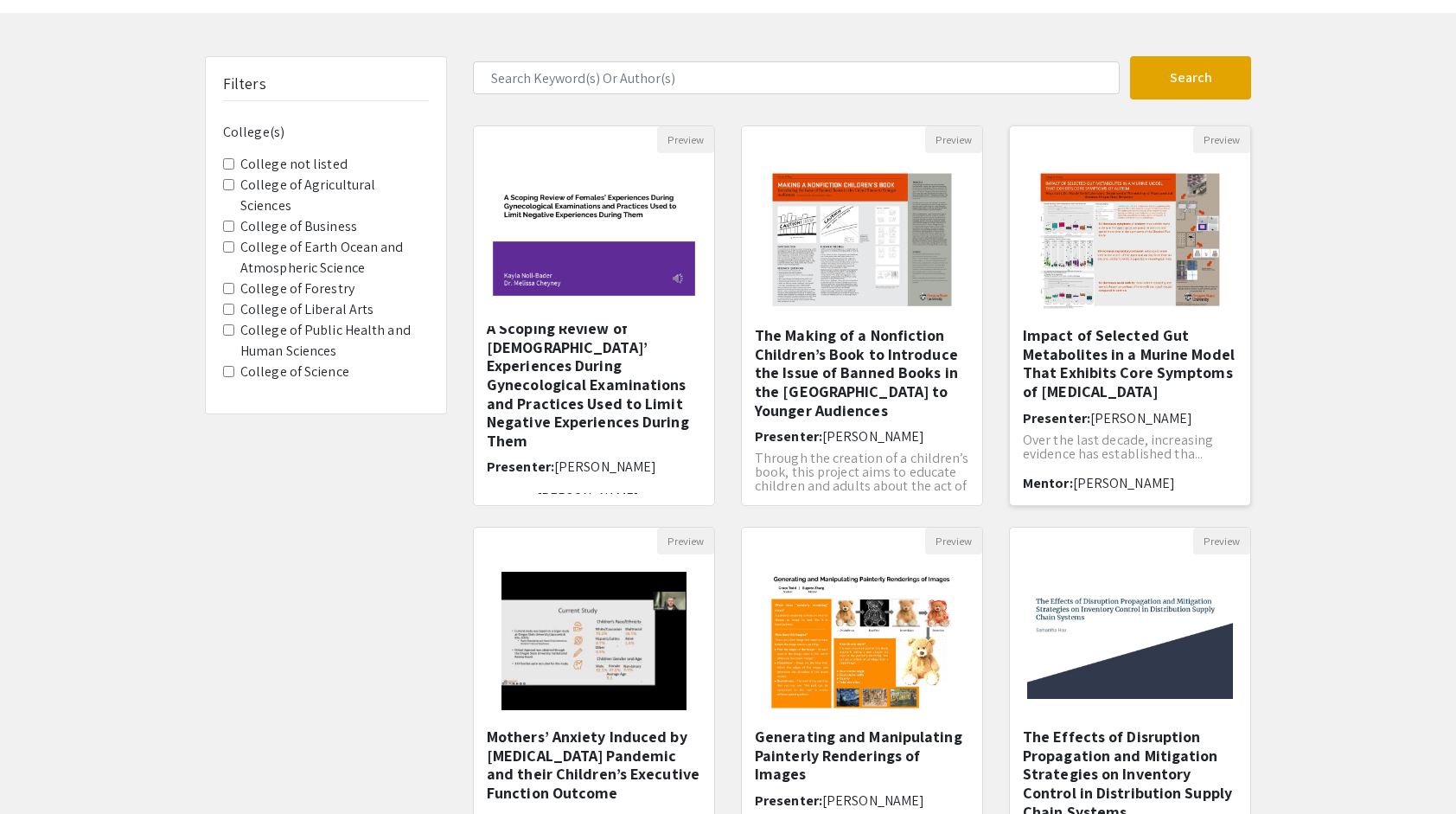
click at [1071, 257] on img "Open Presentation <p>Impact of Selected Gut Metabolites in a Murine Model That …" at bounding box center [1129, 239] width 219 height 173
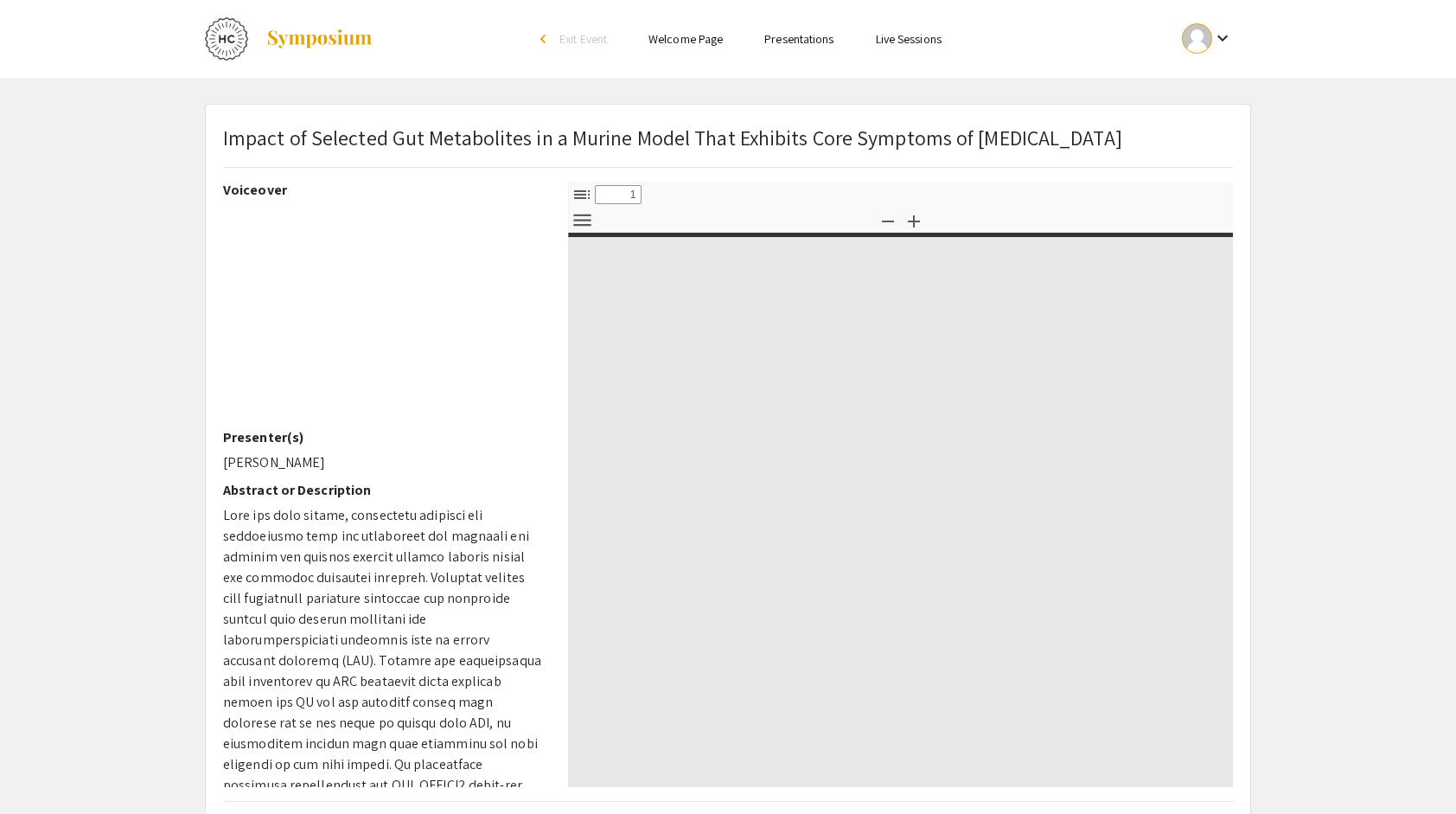
select select "custom"
type input "0"
select select "custom"
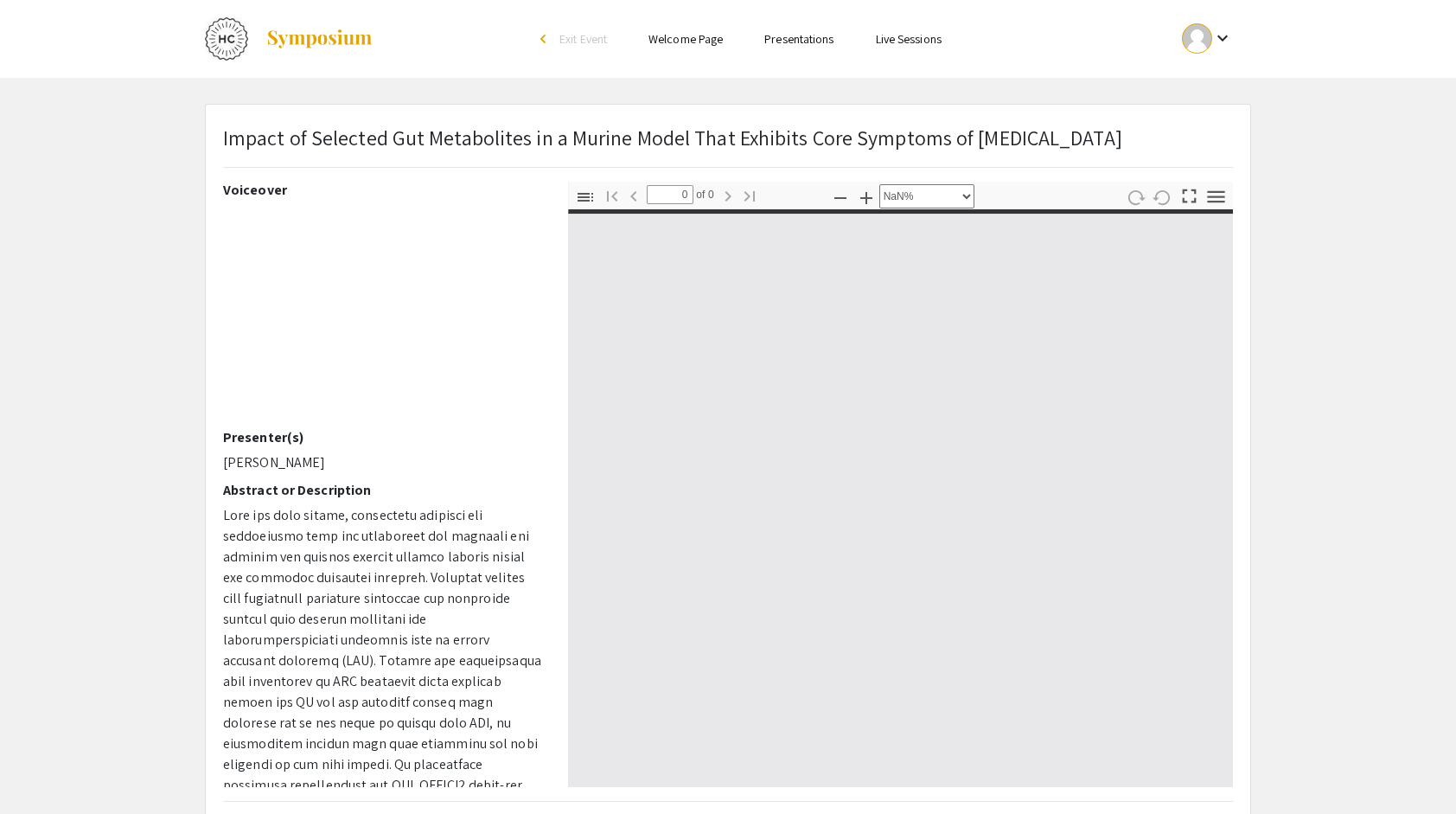
type input "1"
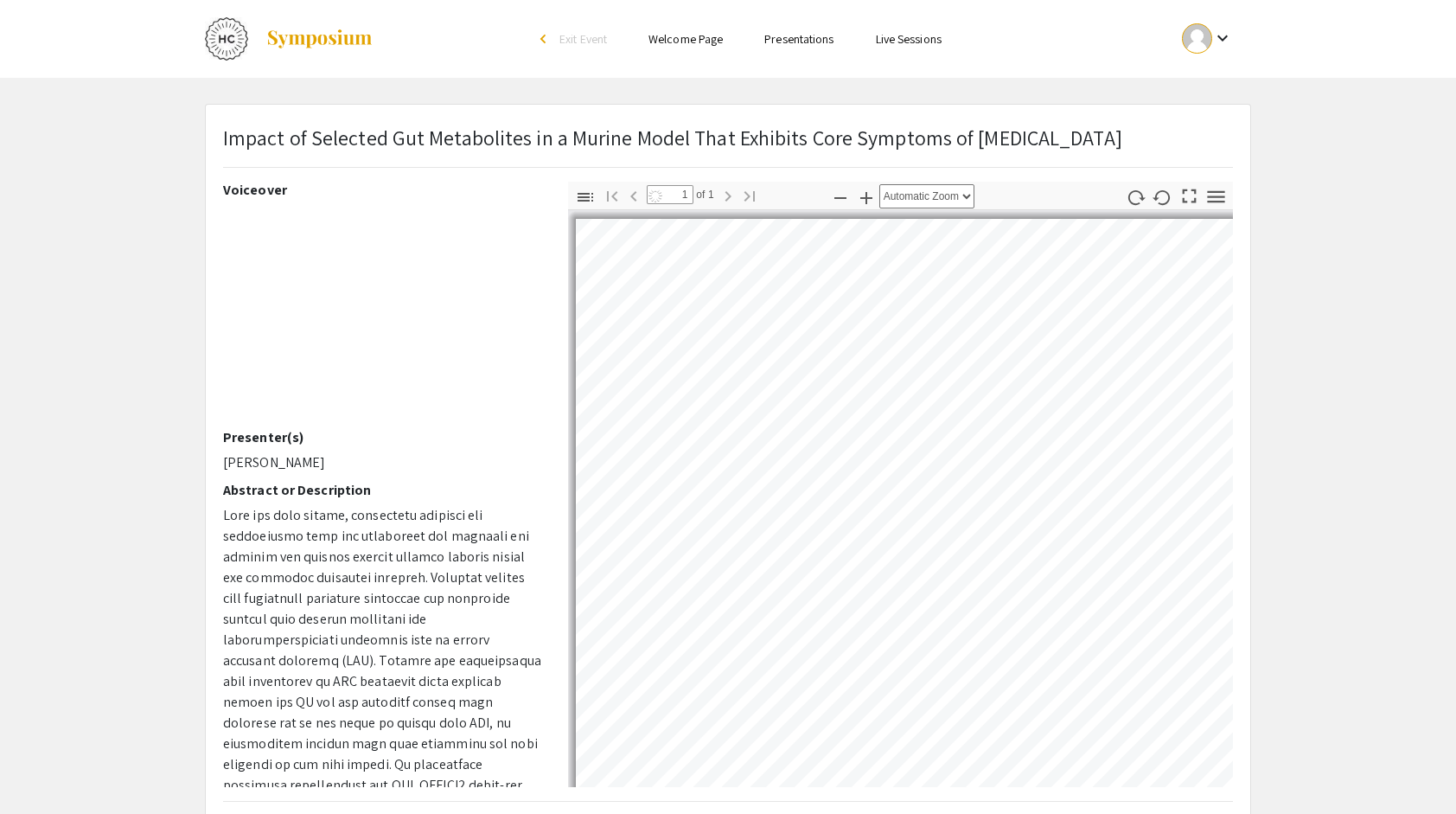
select select "auto"
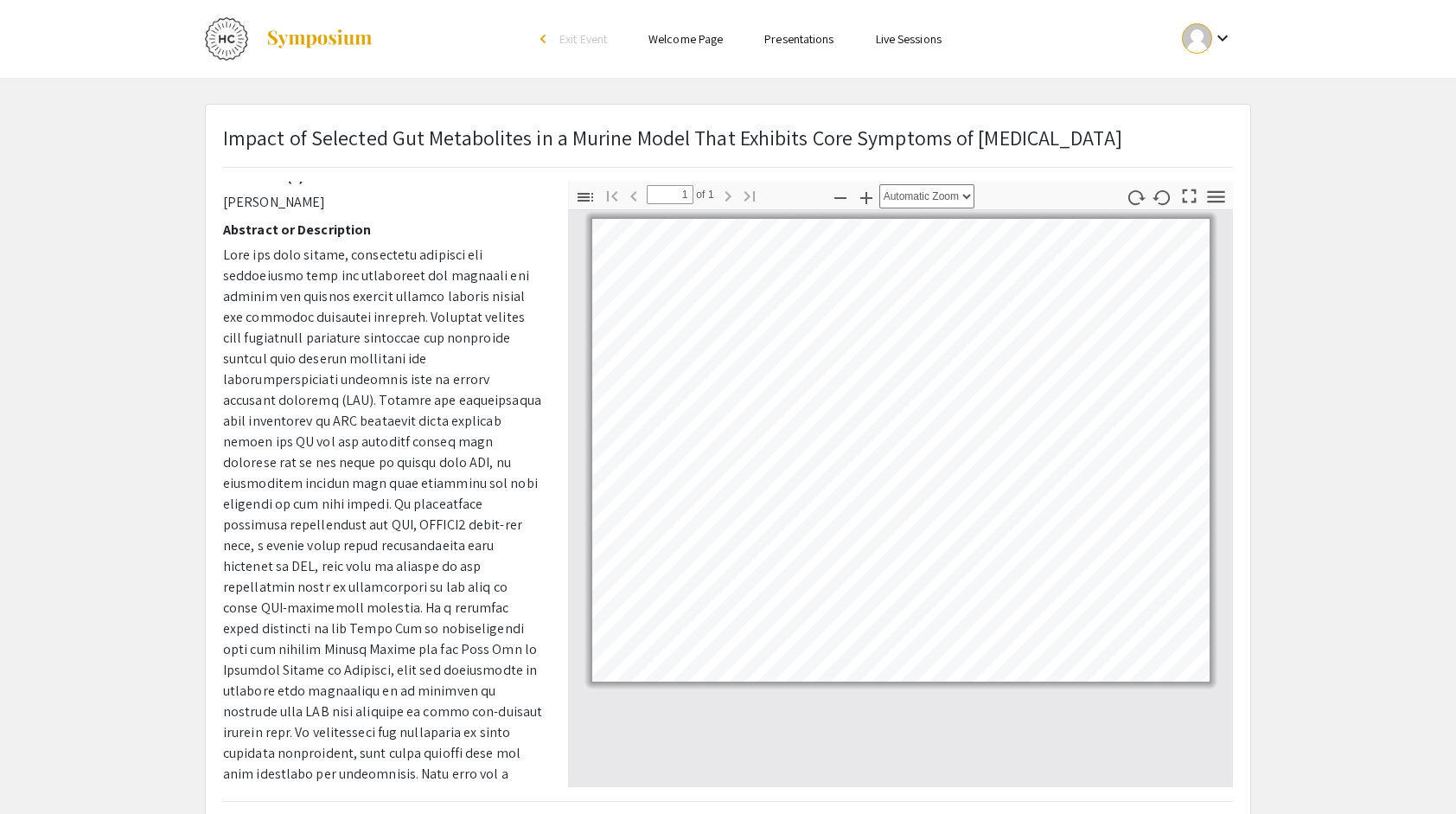
scroll to position [261, 0]
click at [286, 473] on span at bounding box center [381, 637] width 319 height 786
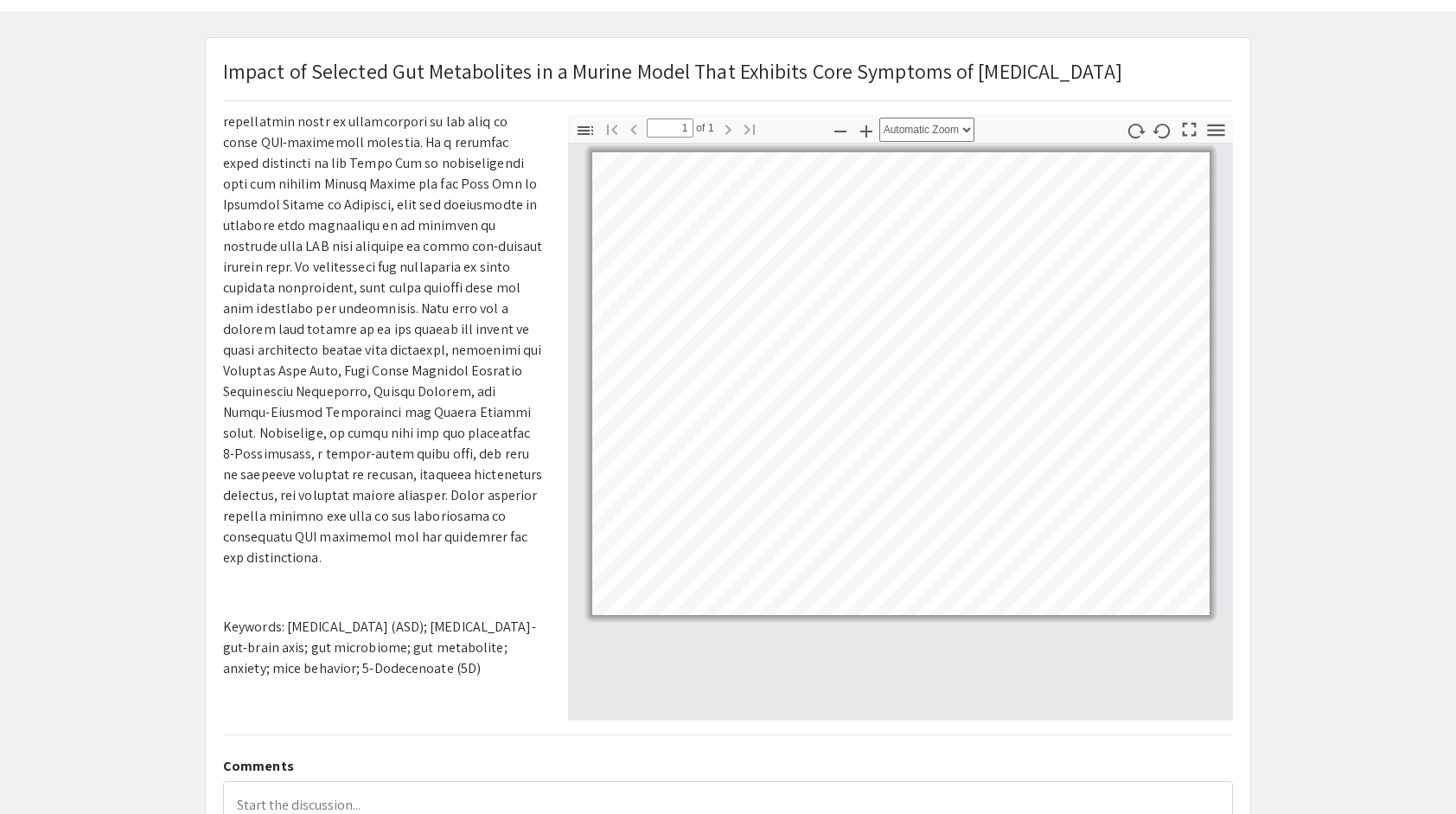
scroll to position [72, 0]
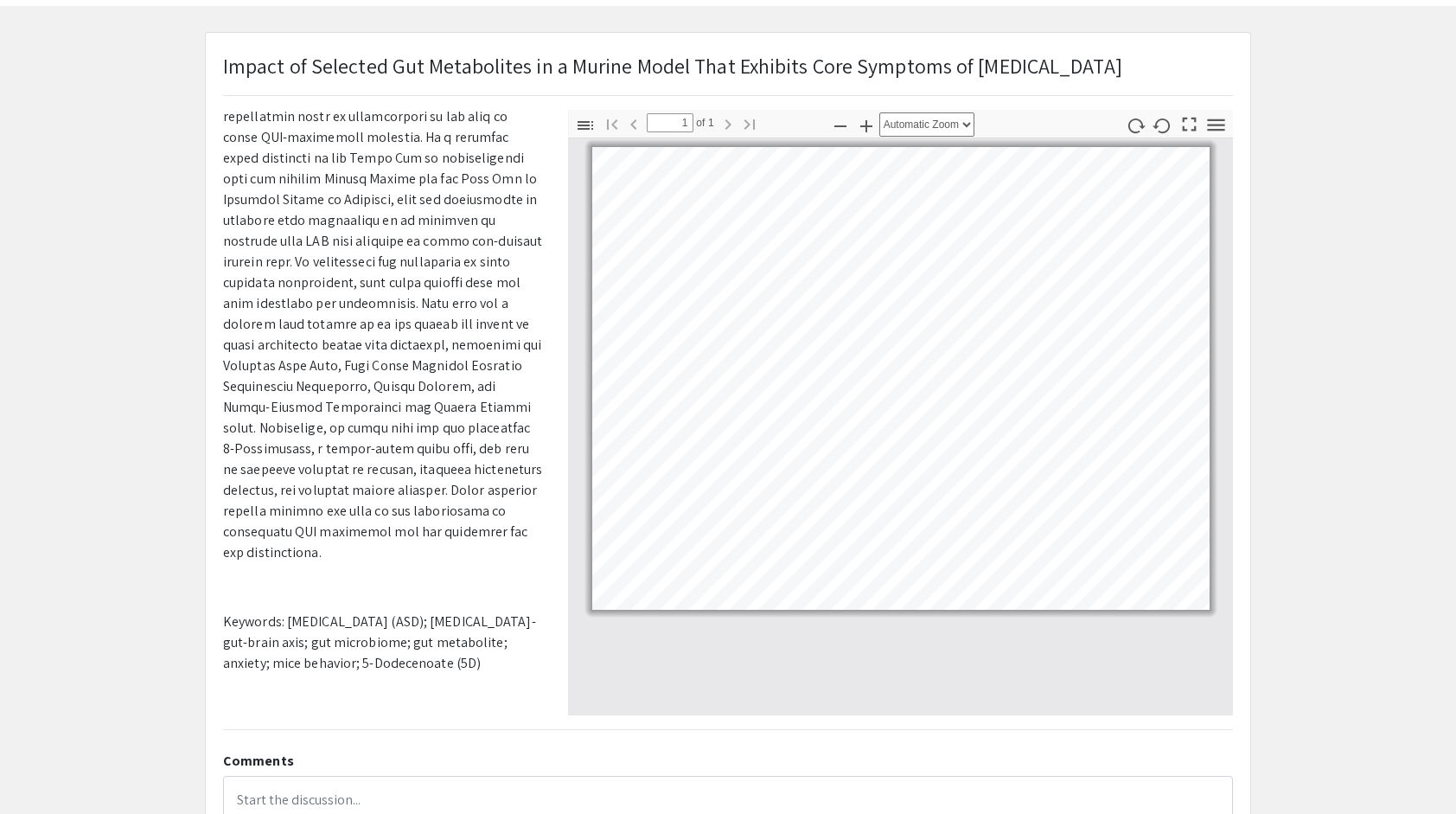
click at [76, 473] on app-presentation "Impact of Selected Gut Metabolites in a Murine Model That Exhibits Core Symptom…" at bounding box center [728, 468] width 1456 height 874
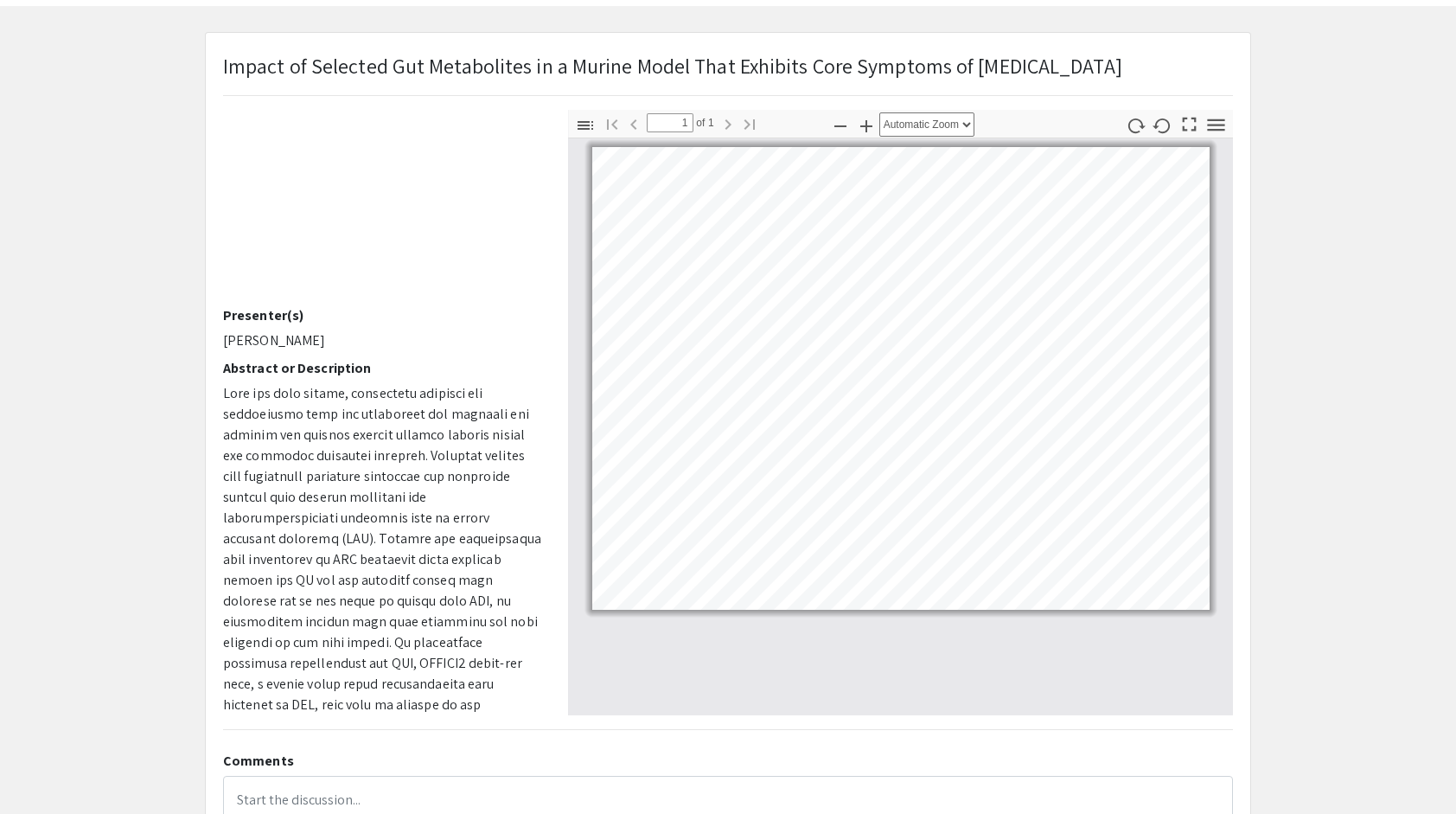
scroll to position [0, 0]
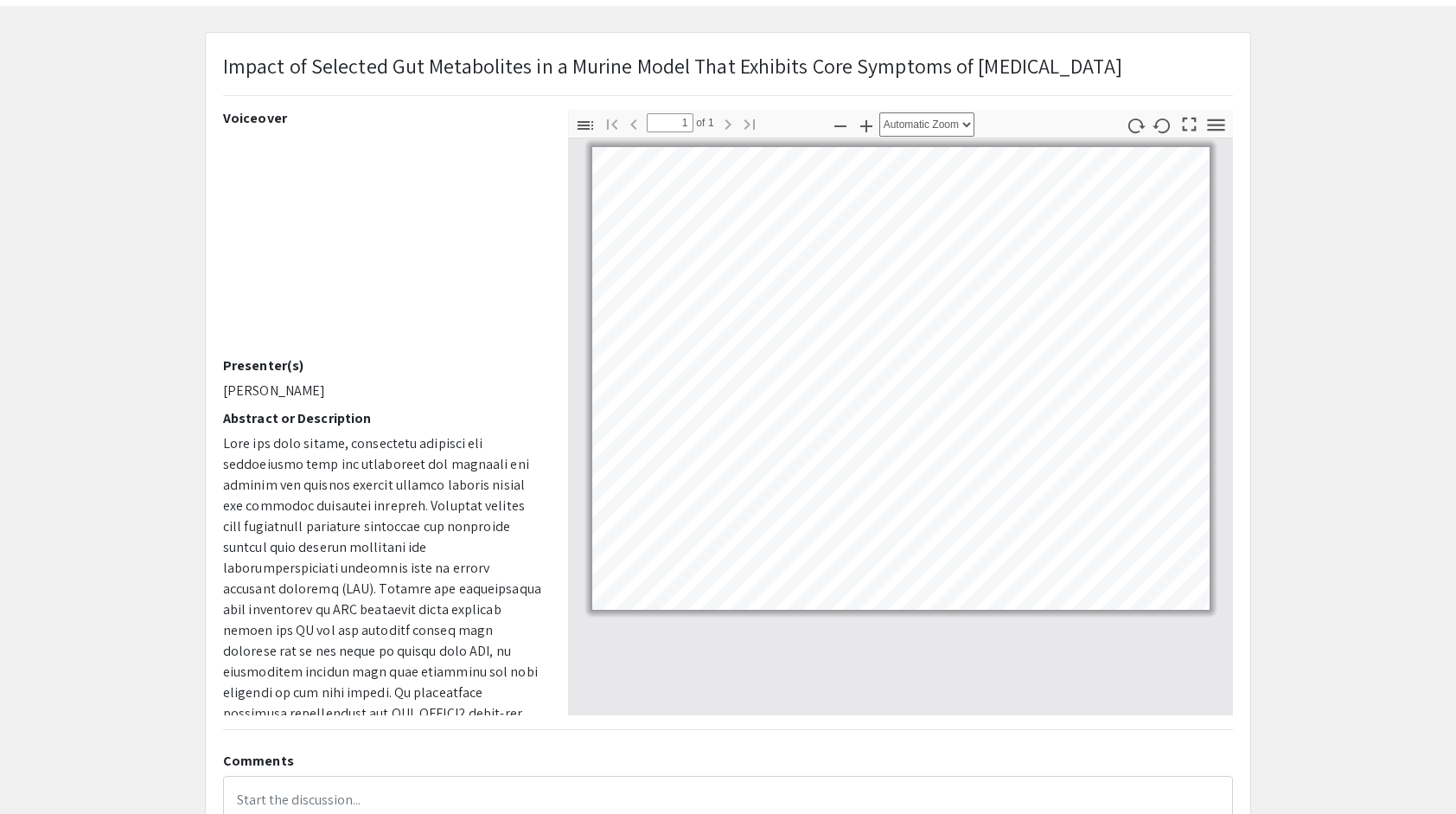
click at [428, 62] on p "Impact of Selected Gut Metabolites in a Murine Model That Exhibits Core Symptom…" at bounding box center [672, 65] width 899 height 31
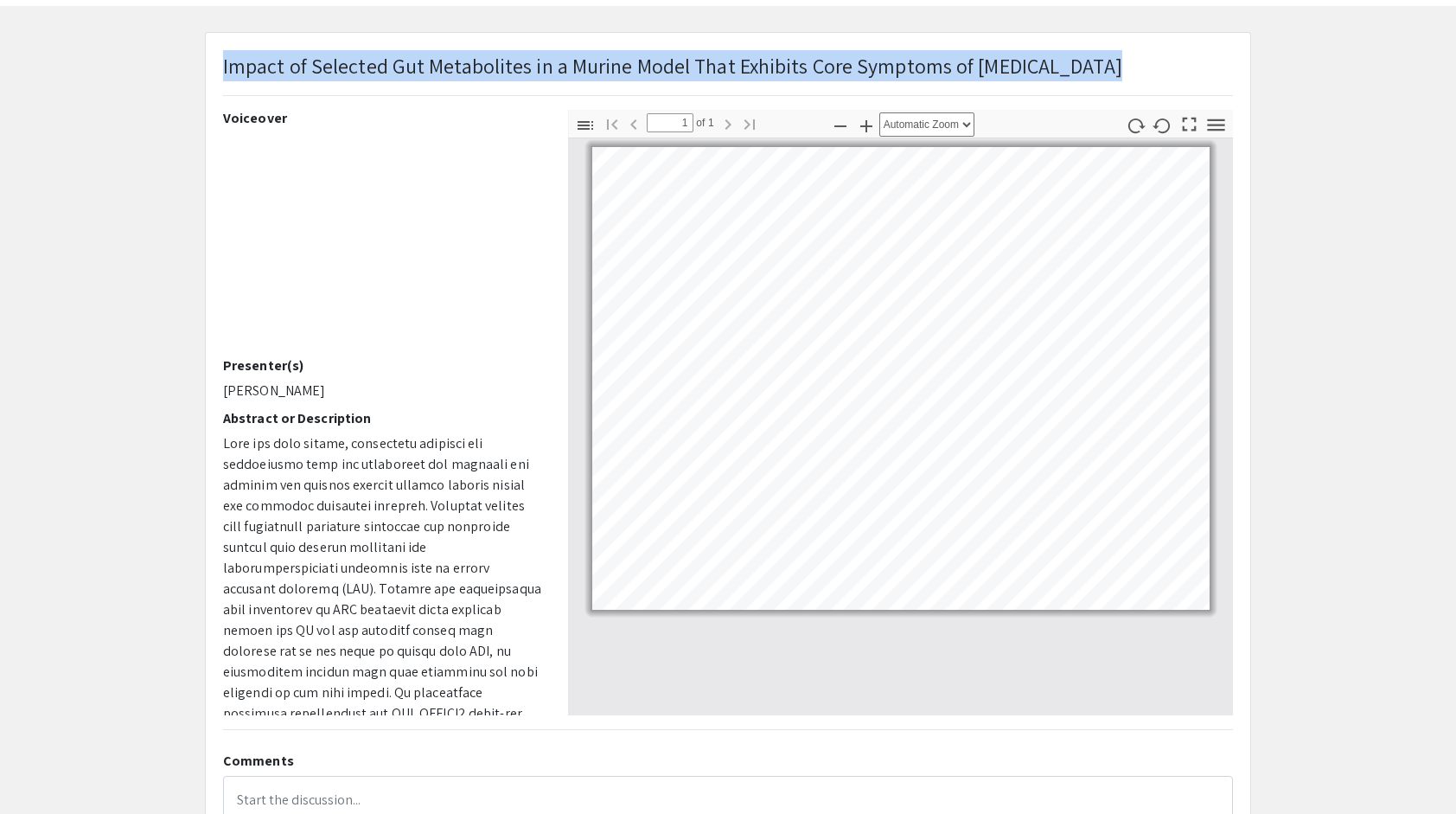
click at [428, 62] on p "Impact of Selected Gut Metabolites in a Murine Model That Exhibits Core Symptom…" at bounding box center [672, 65] width 899 height 31
copy p "Impact of Selected Gut Metabolites in a Murine Model That Exhibits Core Symptom…"
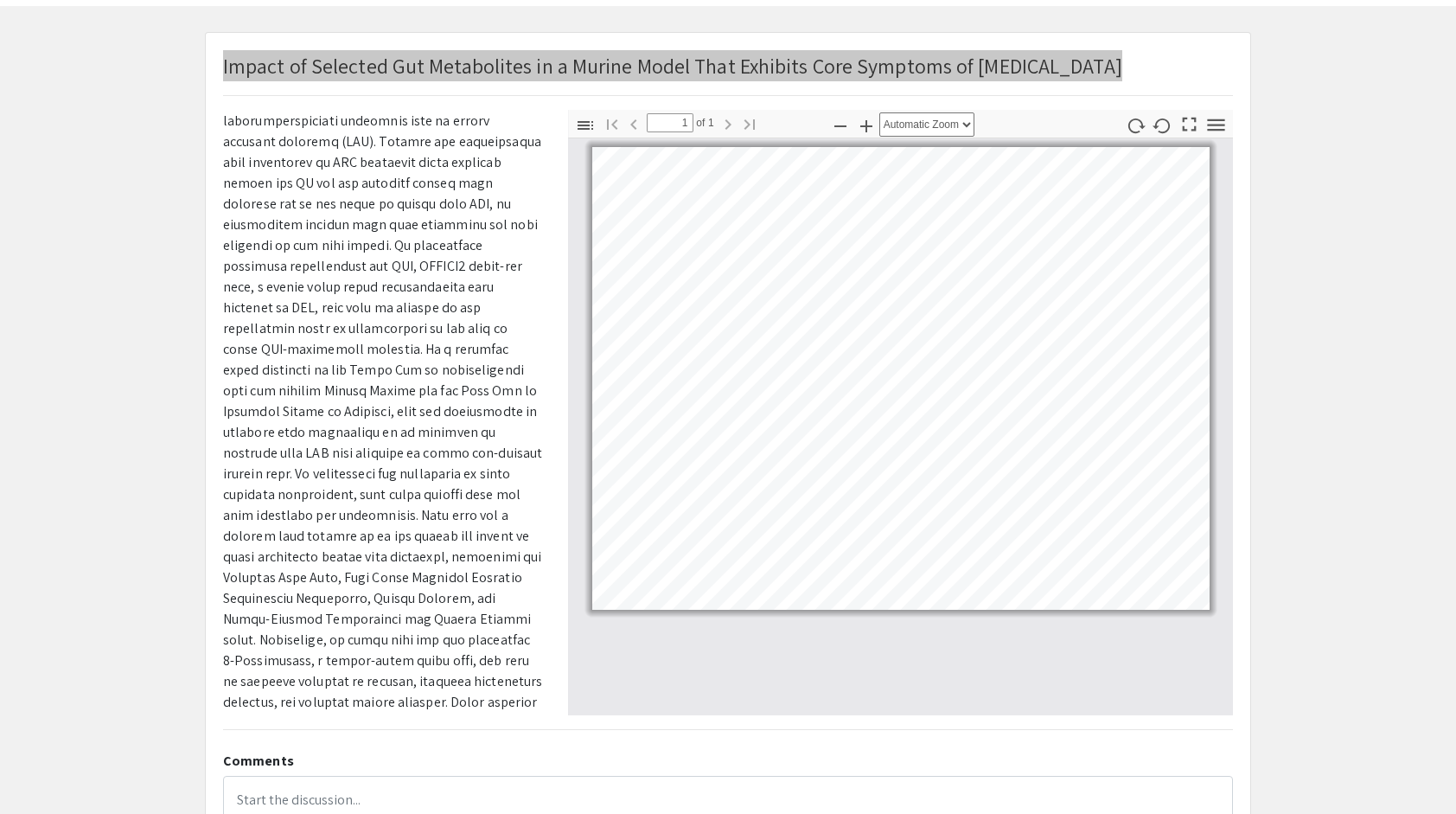
scroll to position [449, 0]
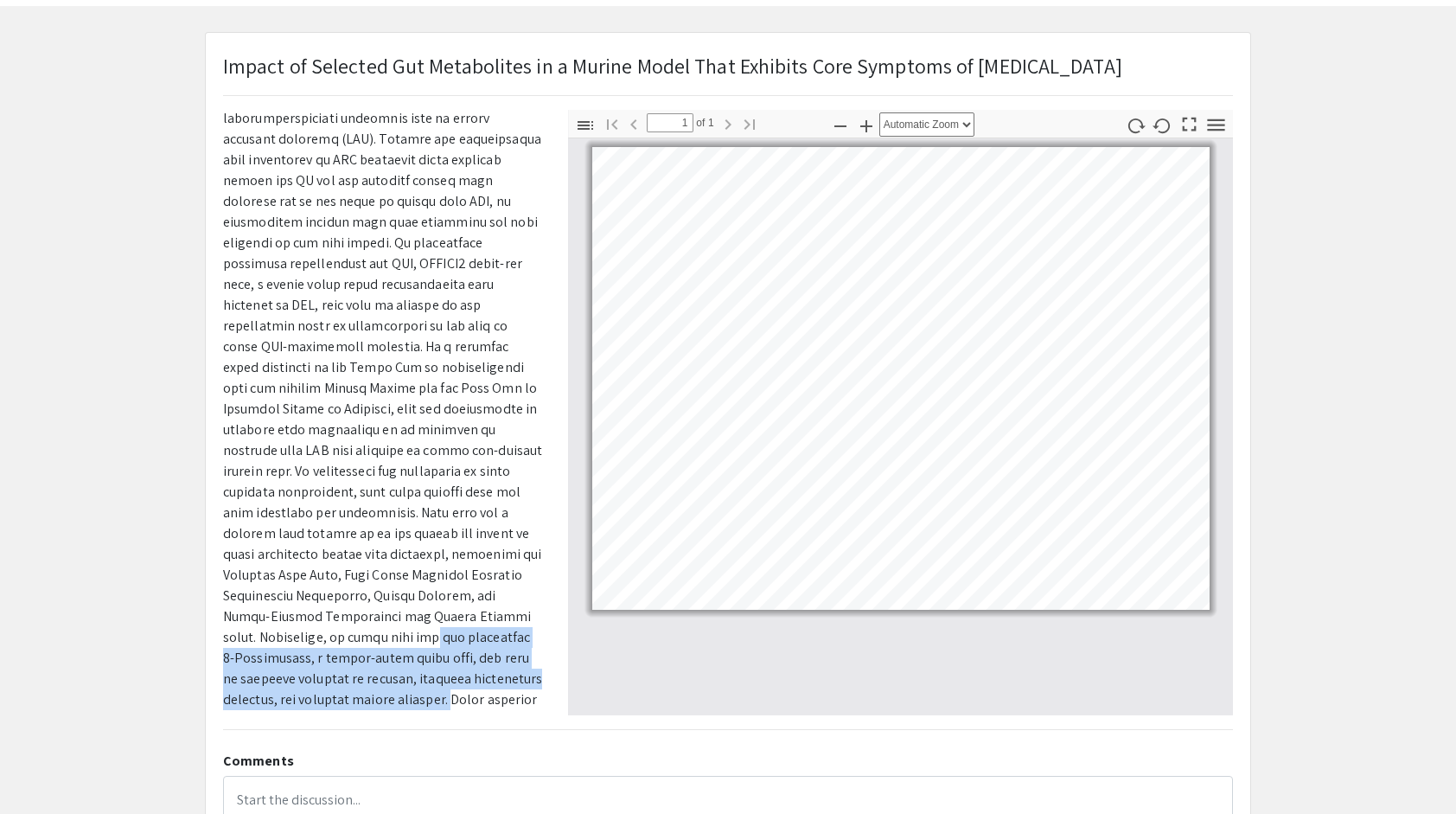
drag, startPoint x: 387, startPoint y: 611, endPoint x: 444, endPoint y: 669, distance: 81.3
click at [444, 669] on span at bounding box center [381, 377] width 319 height 786
copy span "gut metabolite 5-Dodecenoate, a medium-chain fatty acid, was able to decrease s…"
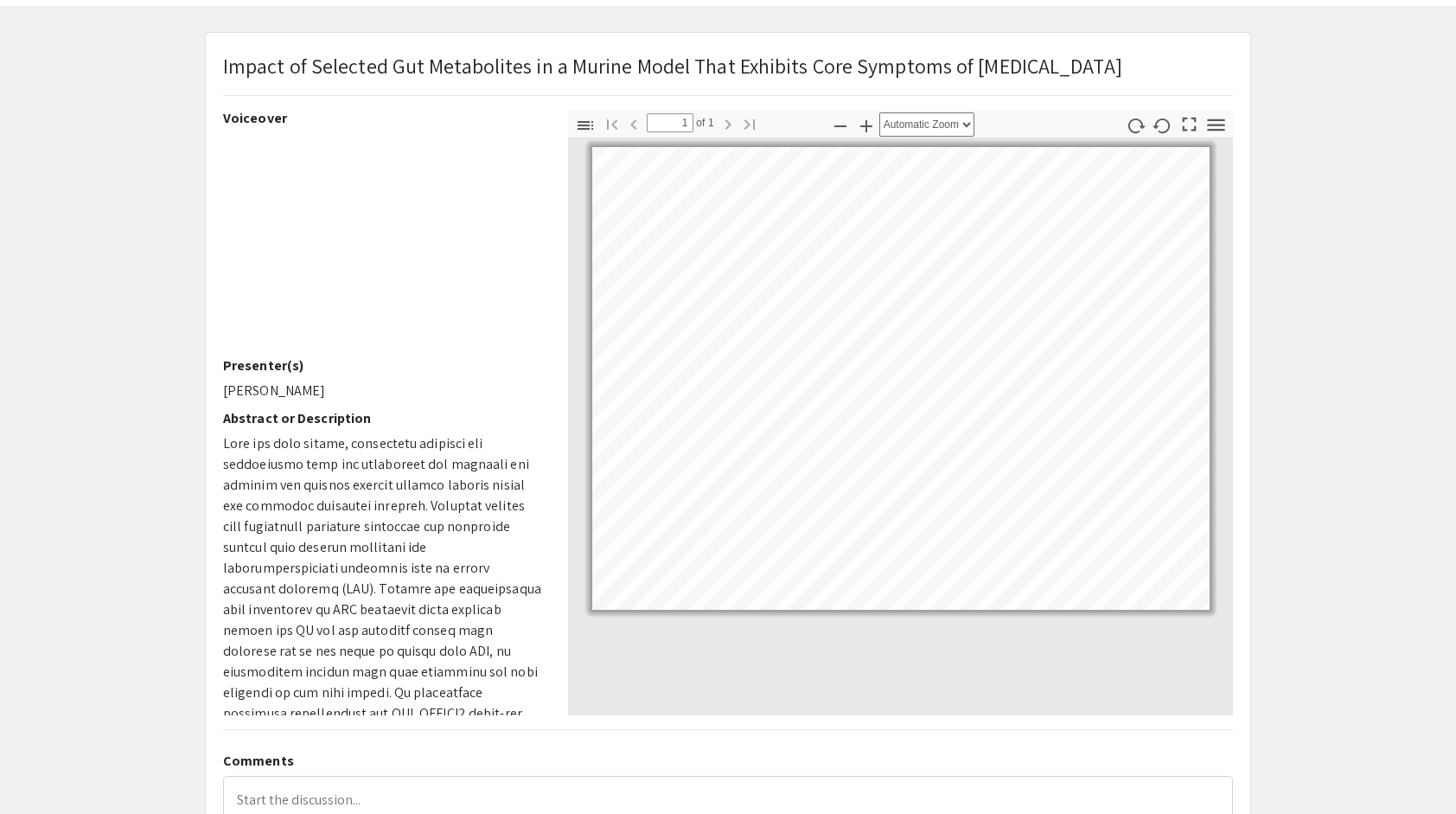
scroll to position [0, 0]
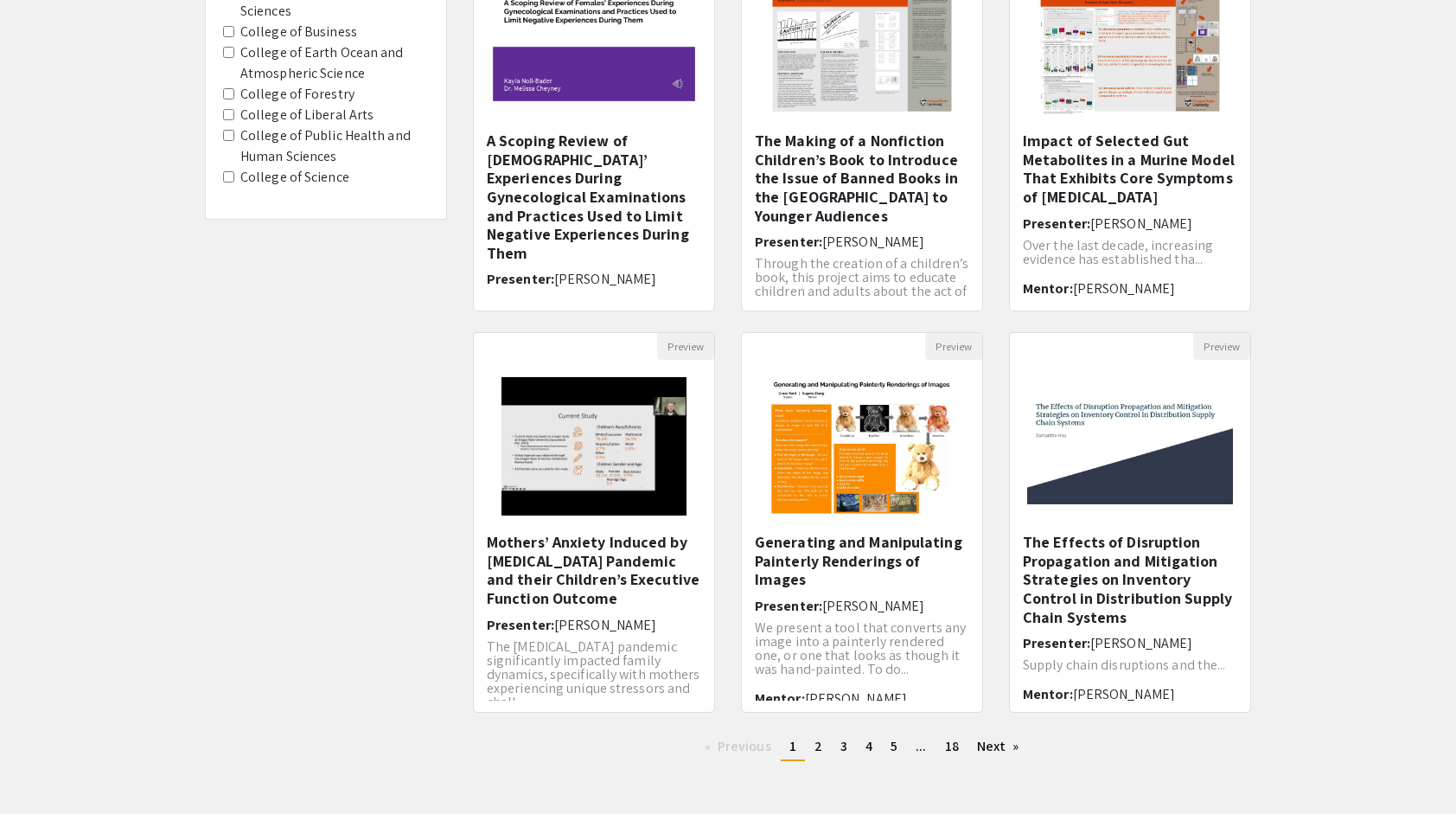
scroll to position [261, 0]
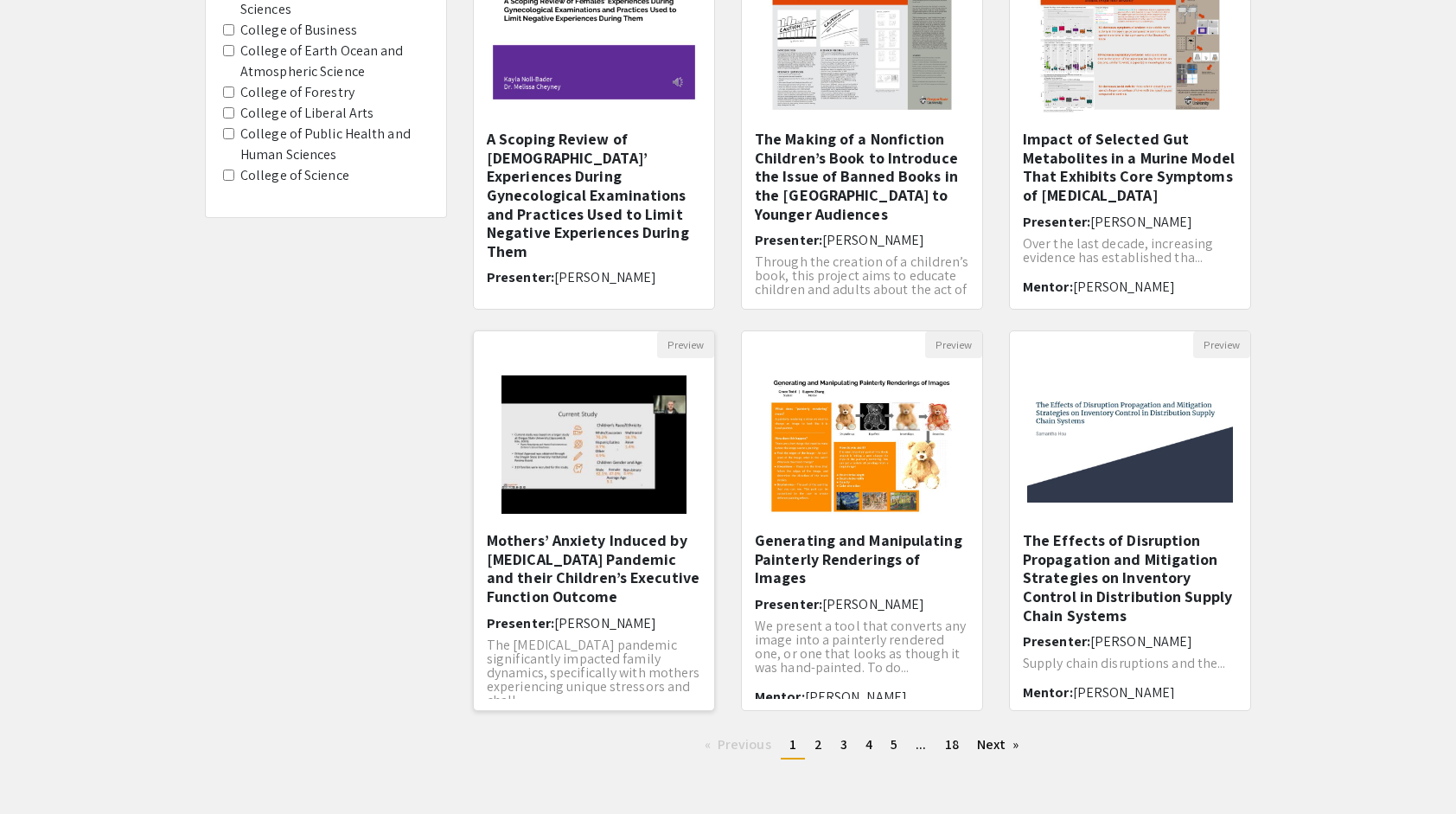
click at [540, 444] on img "Open Presentation <p>Mothers’ Anxiety Induced by COVID-19 Pandemic and their Ch…" at bounding box center [593, 443] width 219 height 173
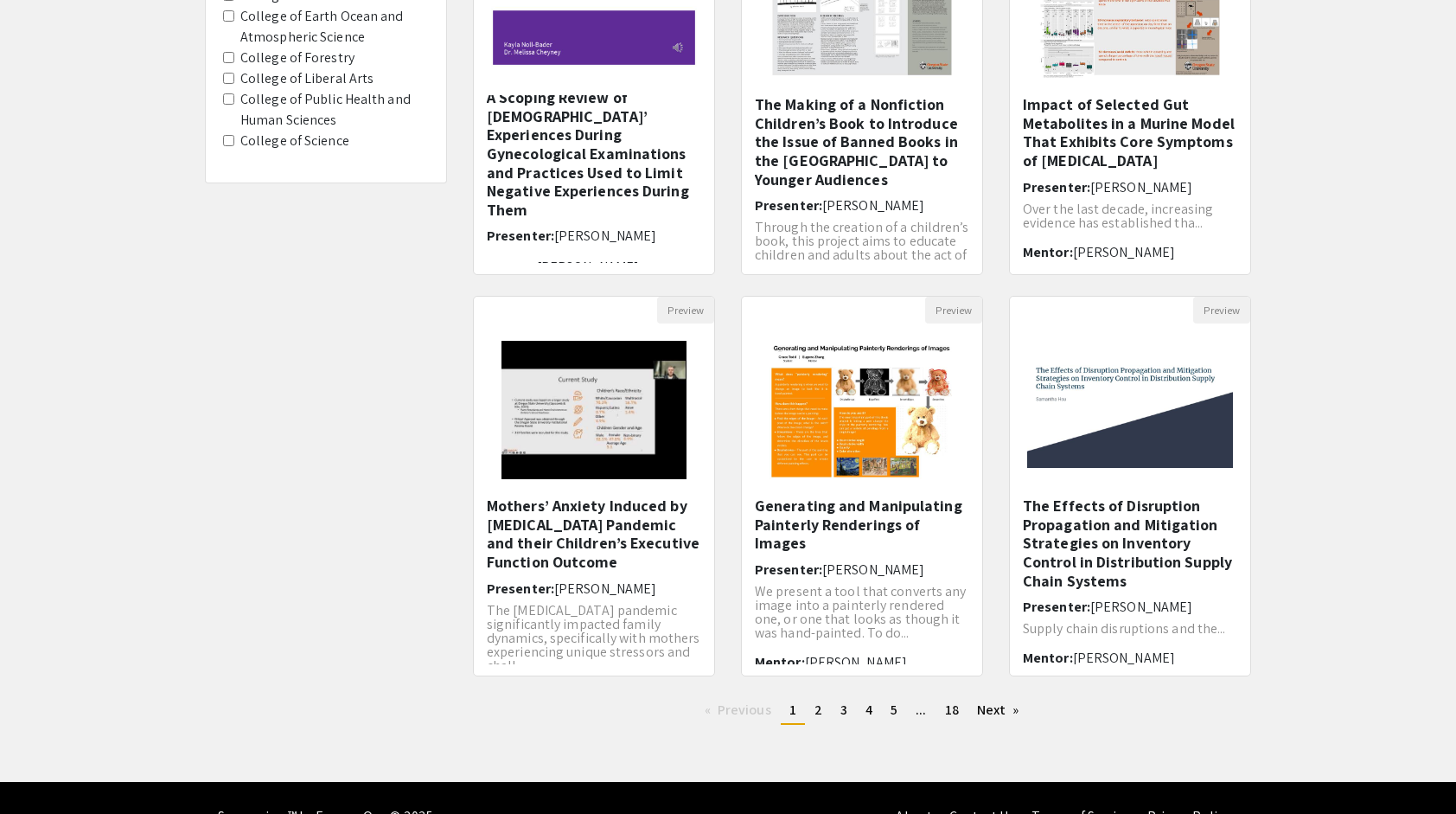
scroll to position [297, 0]
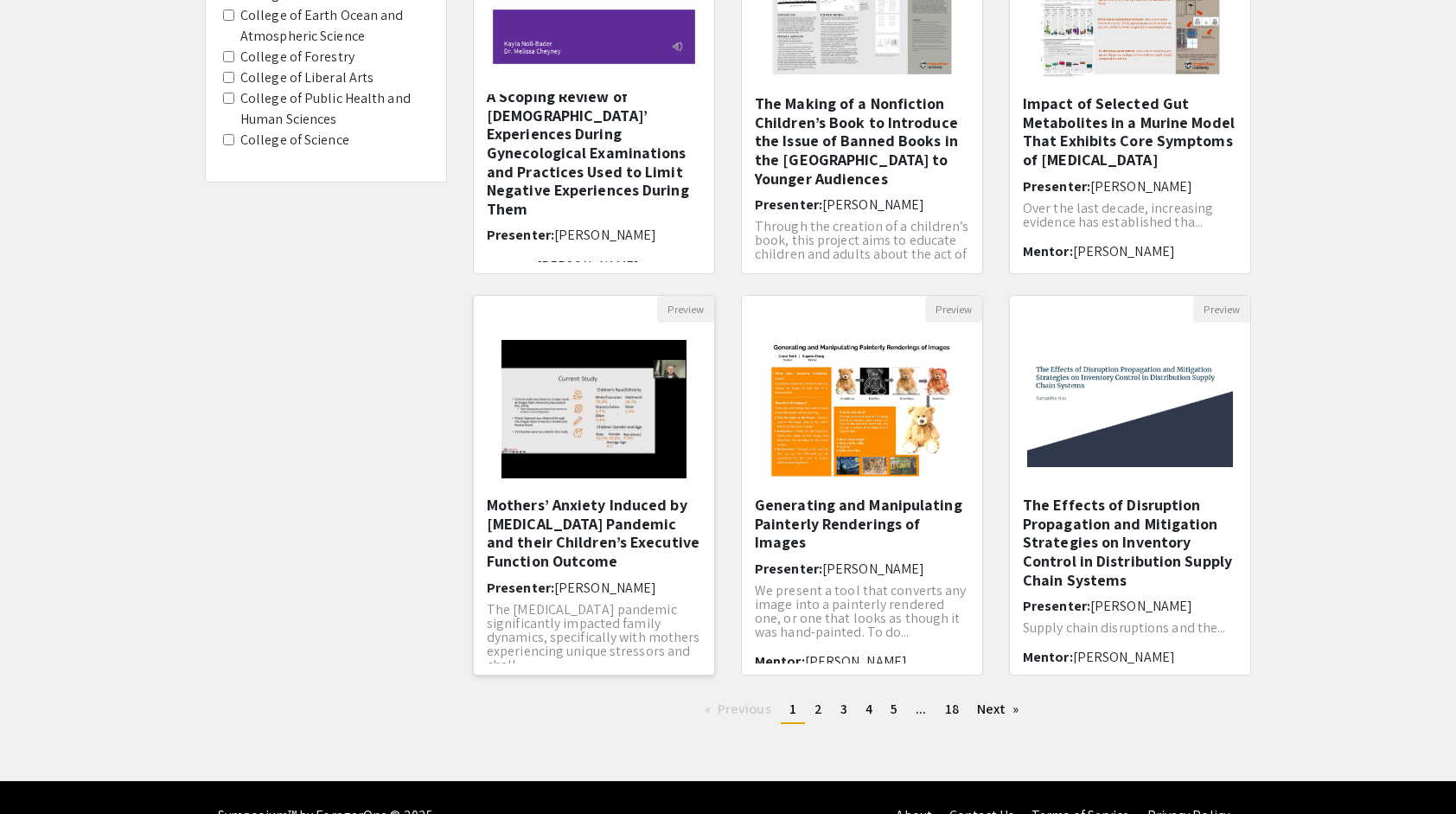
click at [578, 428] on img "Open Presentation <p>Mothers’ Anxiety Induced by COVID-19 Pandemic and their Ch…" at bounding box center [593, 408] width 219 height 173
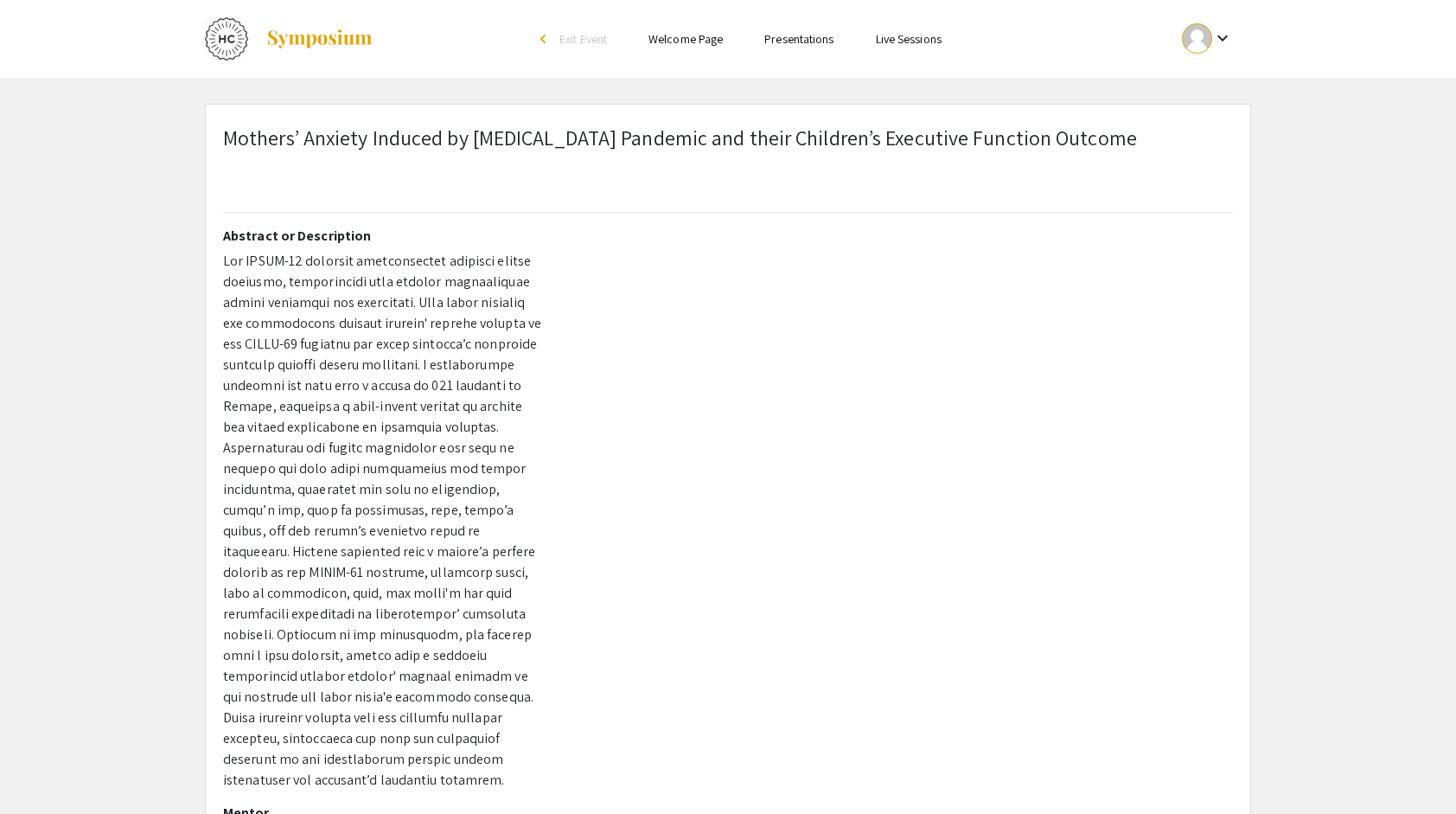
scroll to position [53, 0]
